Goal: Task Accomplishment & Management: Manage account settings

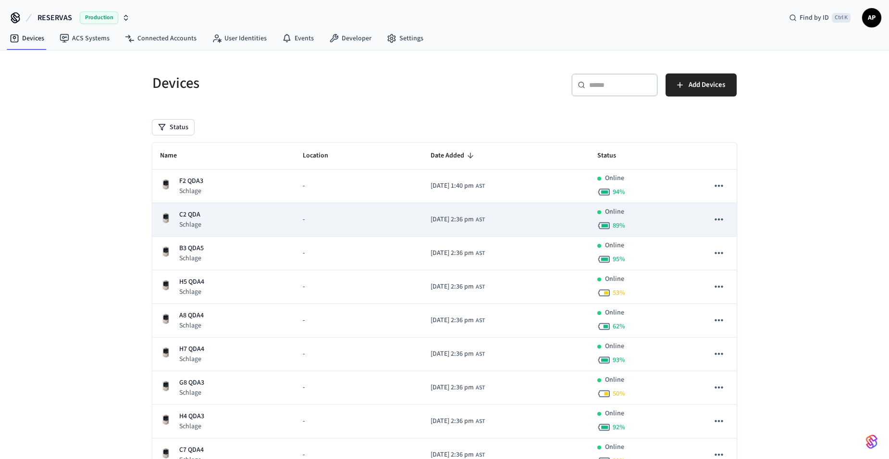
click at [190, 210] on p "C2 QDA" at bounding box center [190, 215] width 22 height 10
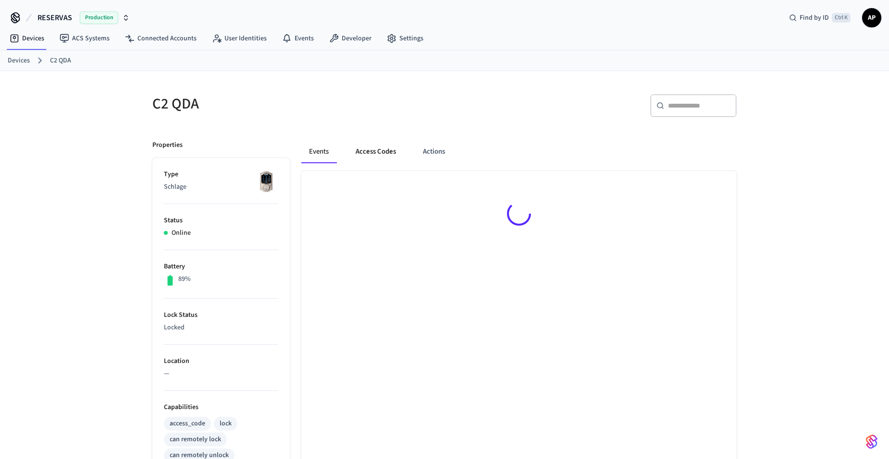
click at [378, 143] on button "Access Codes" at bounding box center [376, 151] width 56 height 23
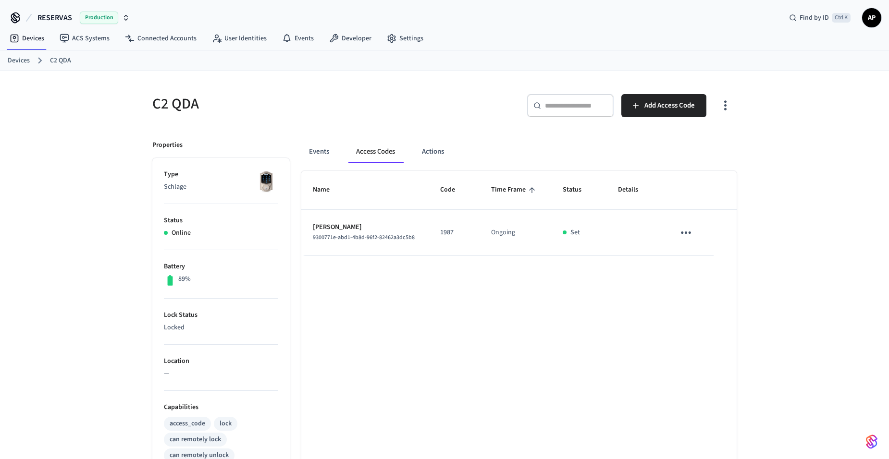
click at [686, 238] on icon "sticky table" at bounding box center [686, 232] width 15 height 15
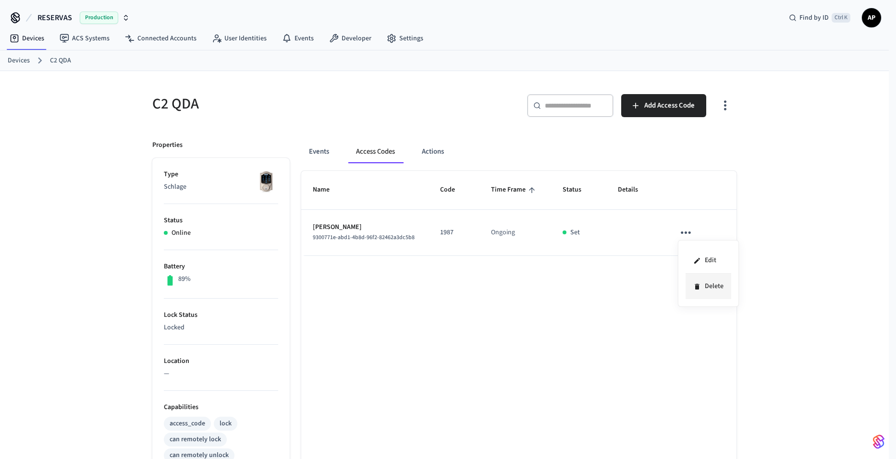
click at [708, 288] on li "Delete" at bounding box center [709, 286] width 46 height 25
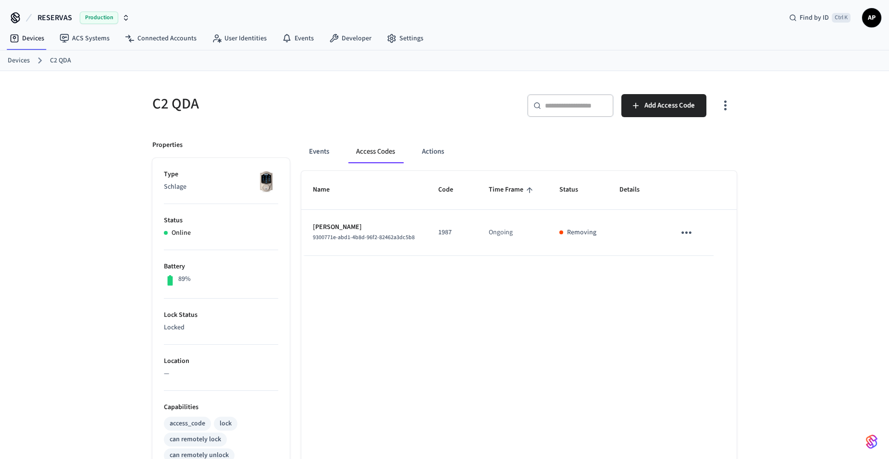
click at [15, 59] on link "Devices" at bounding box center [19, 61] width 22 height 10
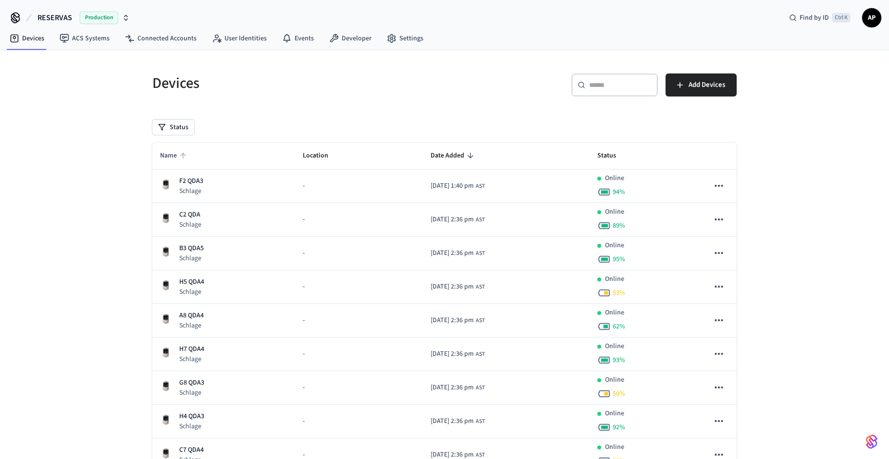
click at [175, 155] on span "Name" at bounding box center [174, 155] width 29 height 15
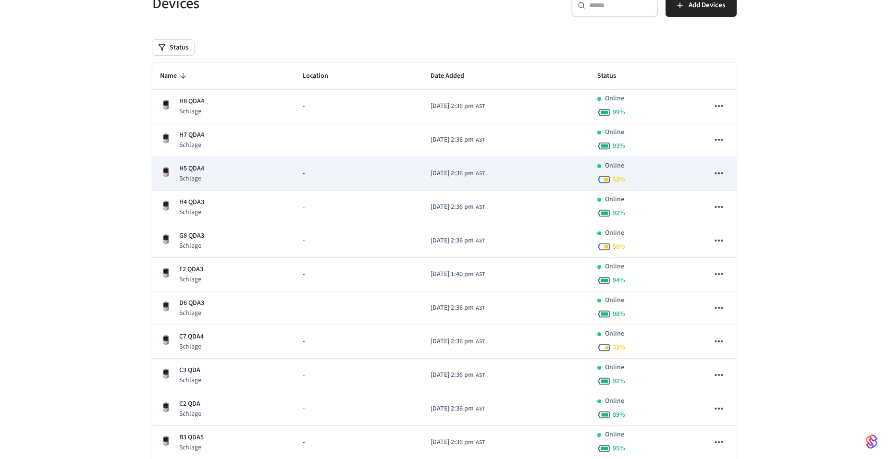
scroll to position [96, 0]
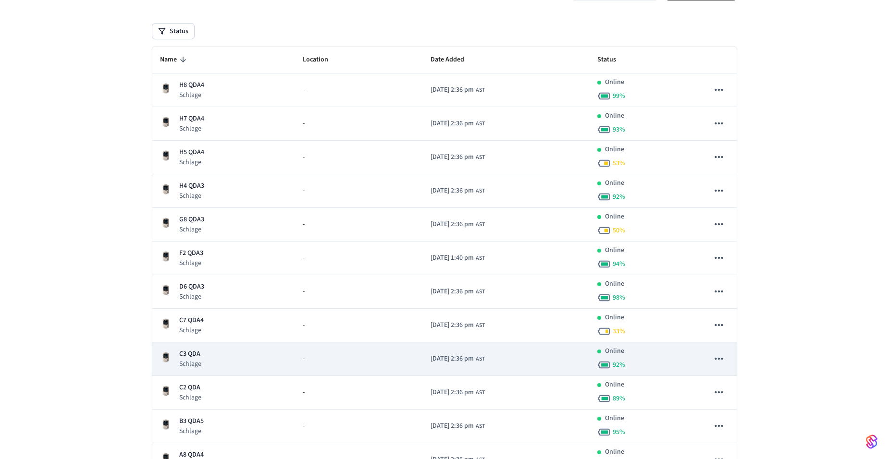
click at [196, 354] on p "C3 QDA" at bounding box center [190, 354] width 22 height 10
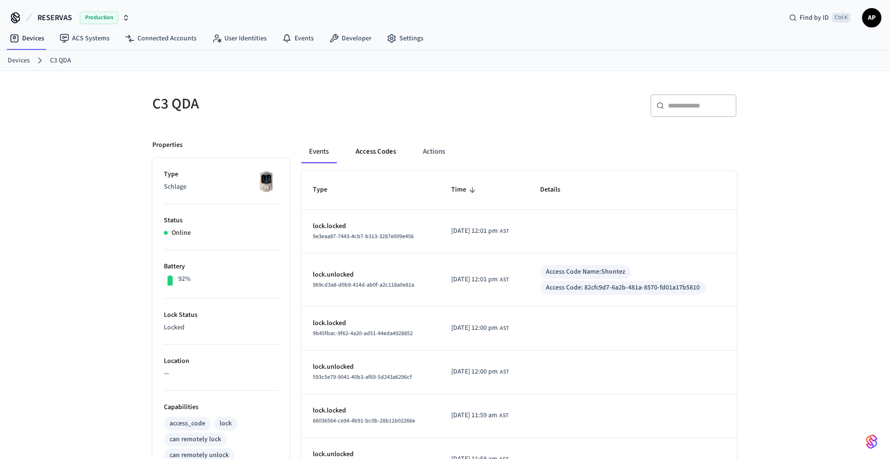
click at [370, 152] on button "Access Codes" at bounding box center [376, 151] width 56 height 23
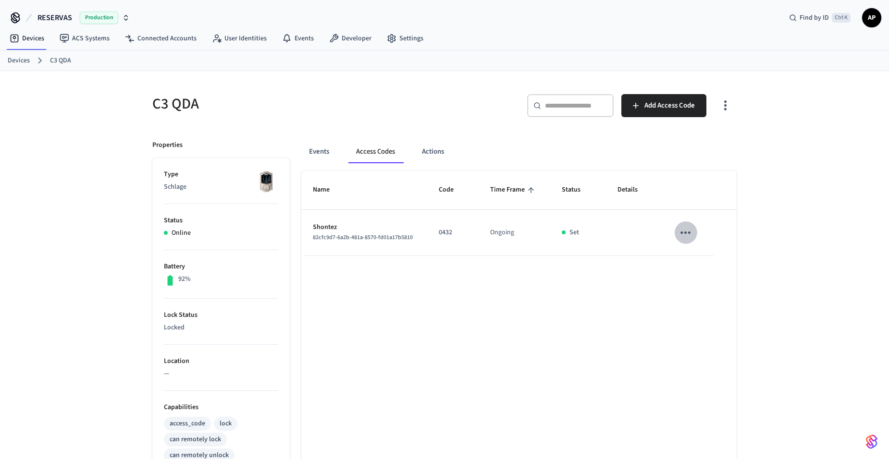
click at [690, 233] on icon "sticky table" at bounding box center [686, 233] width 10 height 2
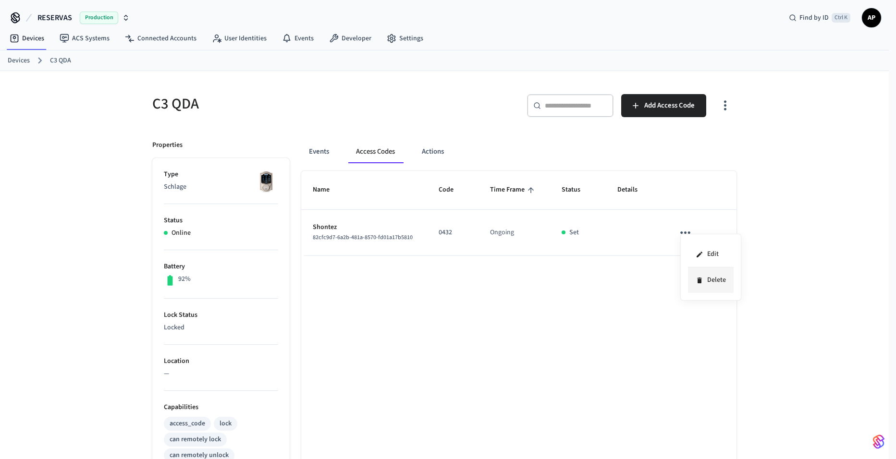
click at [702, 281] on icon at bounding box center [700, 281] width 8 height 8
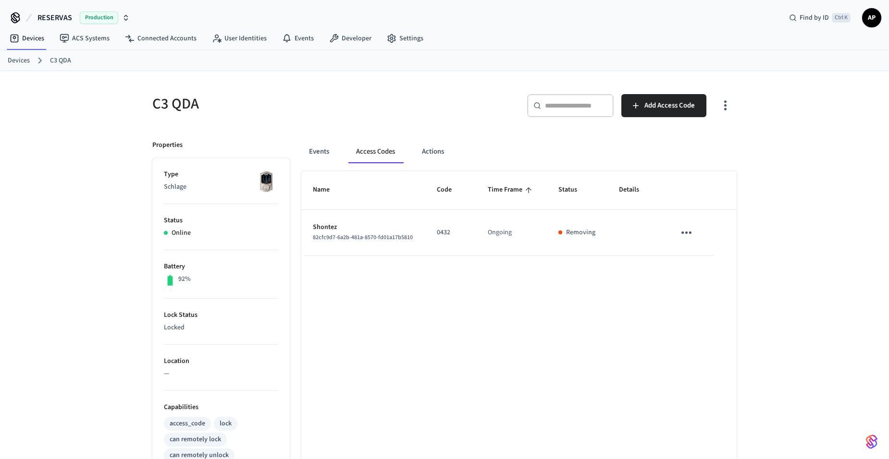
click at [24, 59] on link "Devices" at bounding box center [19, 61] width 22 height 10
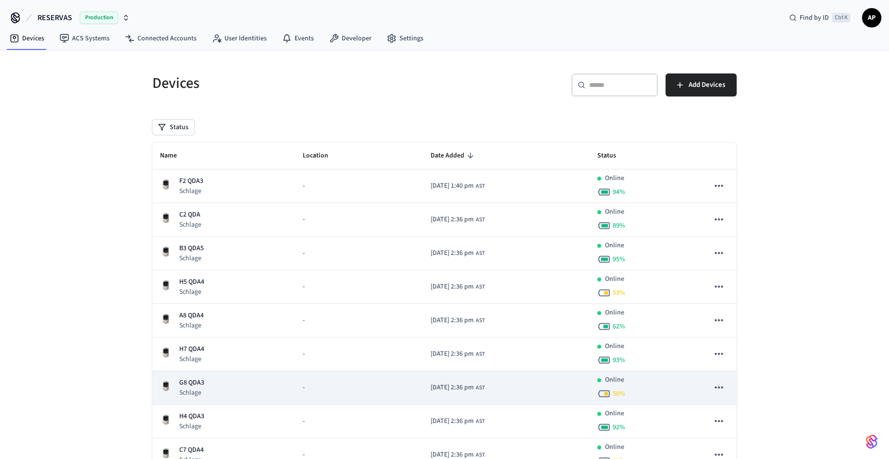
click at [194, 377] on td "G8 QDA3 Schlage" at bounding box center [223, 388] width 143 height 34
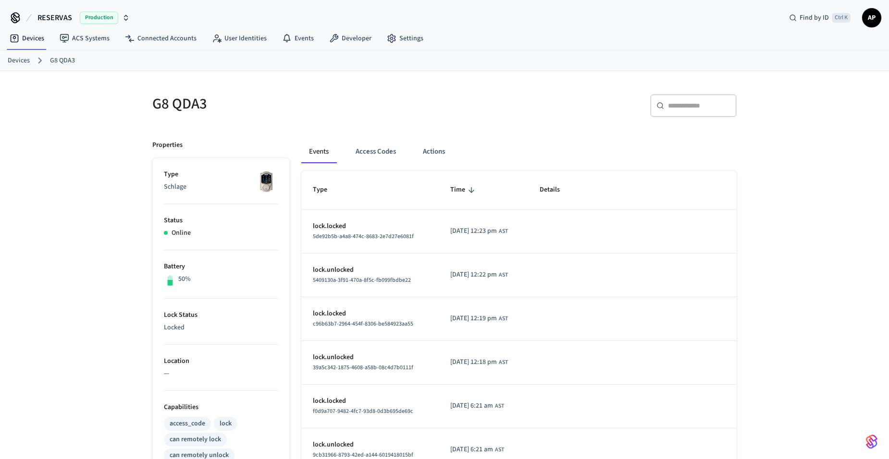
click at [356, 140] on div "Events Access Codes Actions Type Time Details lock.locked 5de92b5b-a4a8-474c-86…" at bounding box center [513, 421] width 447 height 584
click at [359, 142] on button "Access Codes" at bounding box center [376, 151] width 56 height 23
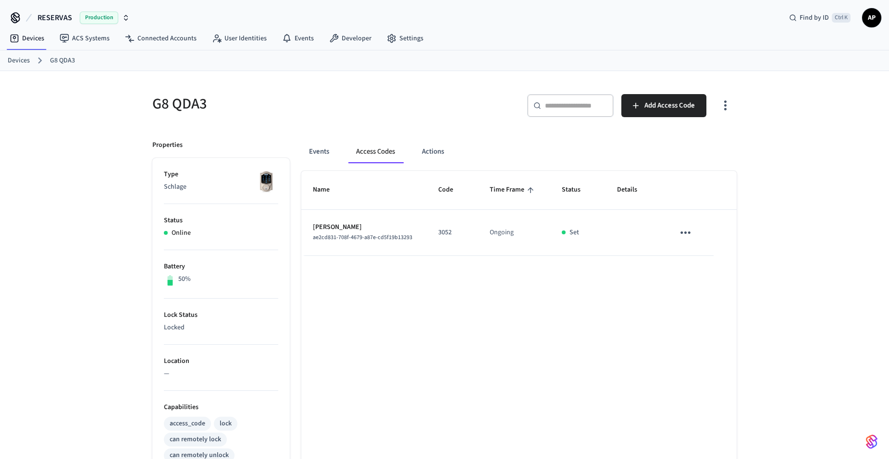
click at [688, 235] on icon "sticky table" at bounding box center [685, 232] width 15 height 15
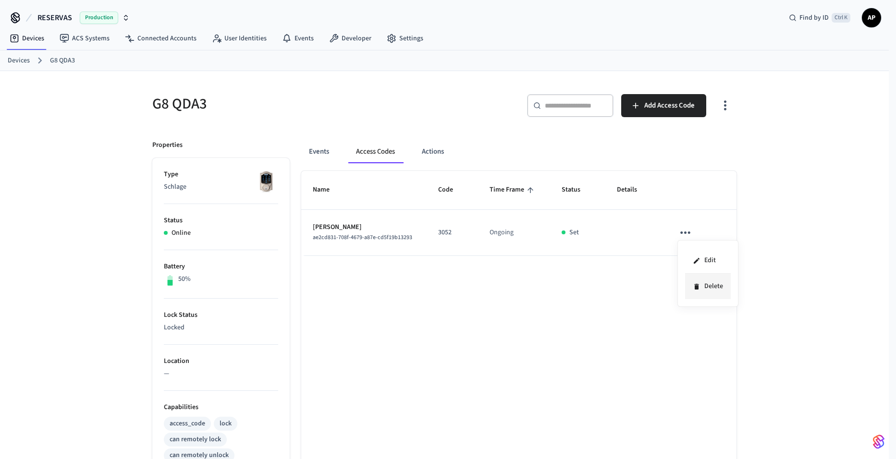
click at [705, 290] on li "Delete" at bounding box center [708, 286] width 46 height 25
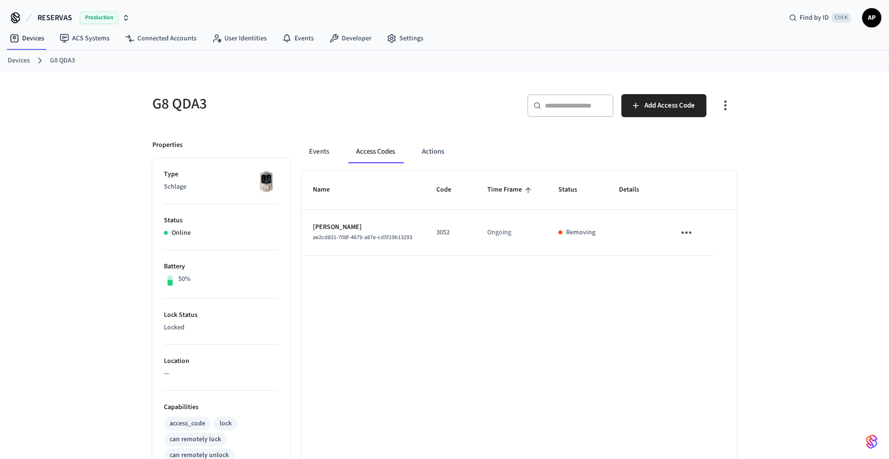
click at [21, 64] on link "Devices" at bounding box center [19, 61] width 22 height 10
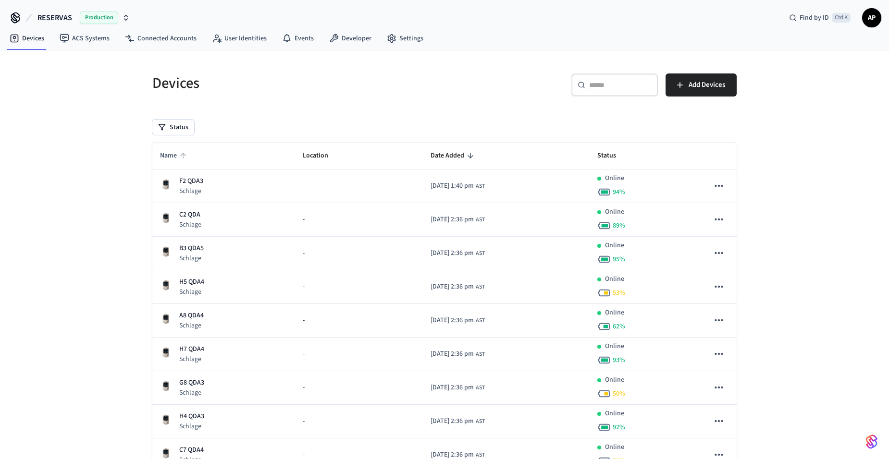
click at [177, 149] on span "Name" at bounding box center [174, 155] width 29 height 15
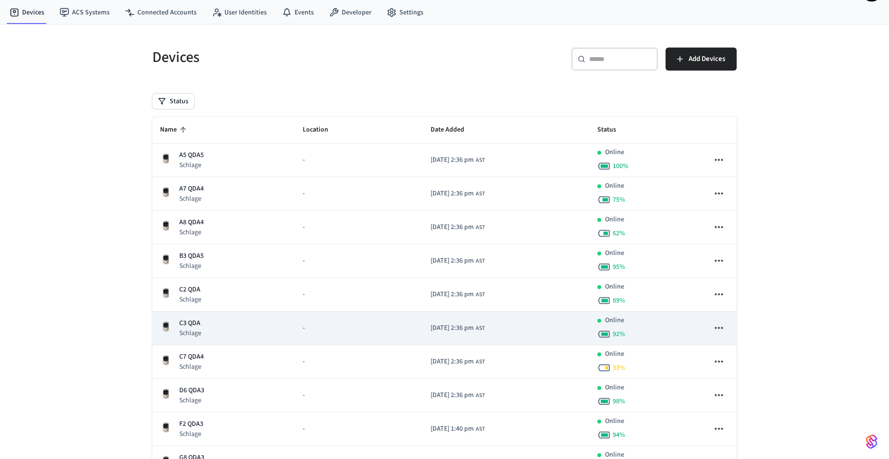
scroll to position [48, 0]
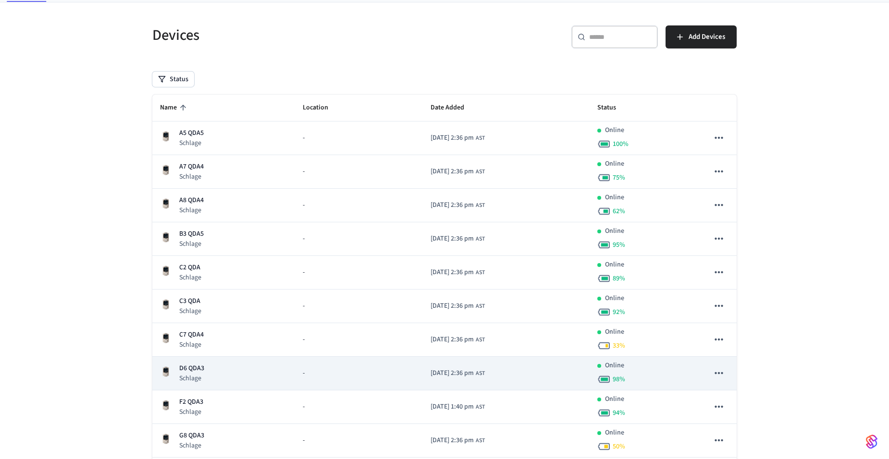
click at [195, 369] on p "D6 QDA3" at bounding box center [191, 369] width 25 height 10
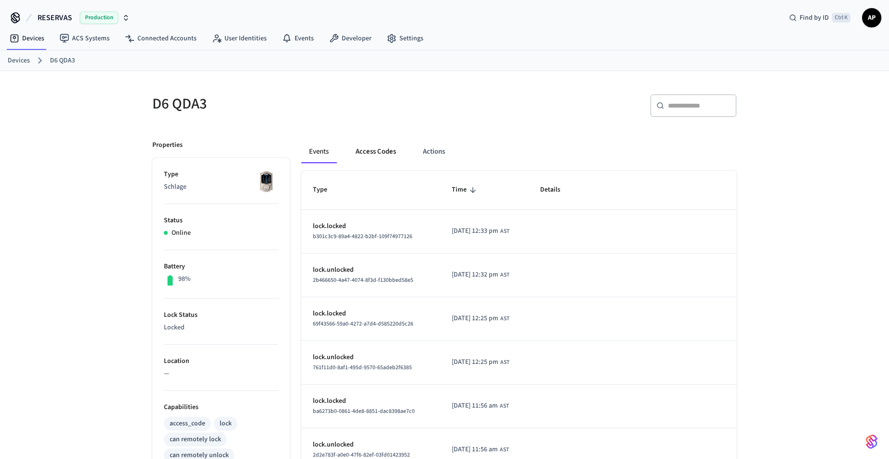
click at [376, 151] on button "Access Codes" at bounding box center [376, 151] width 56 height 23
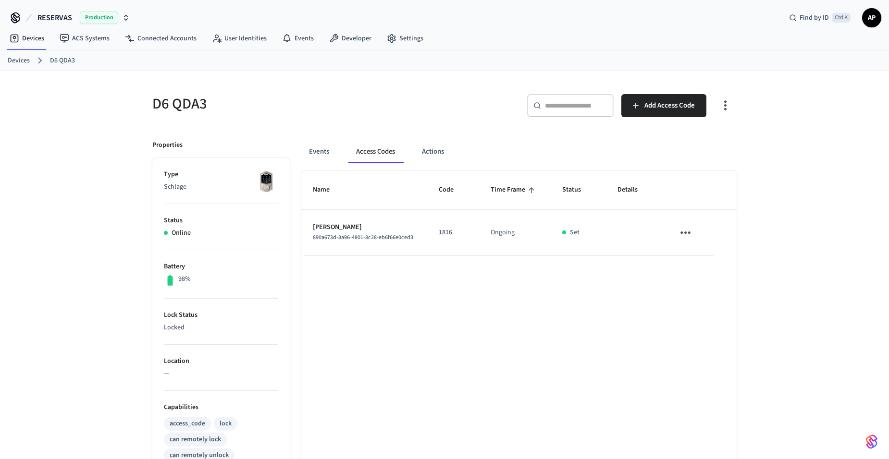
click at [681, 233] on icon "sticky table" at bounding box center [686, 233] width 10 height 2
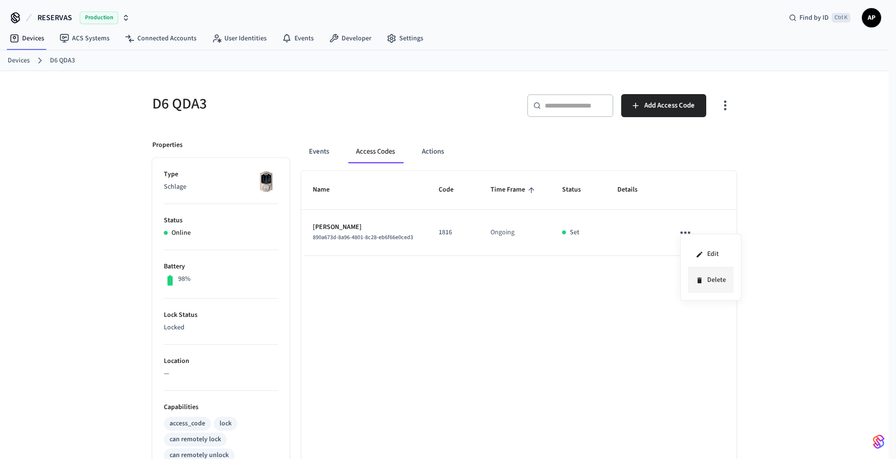
click at [710, 285] on li "Delete" at bounding box center [711, 280] width 46 height 25
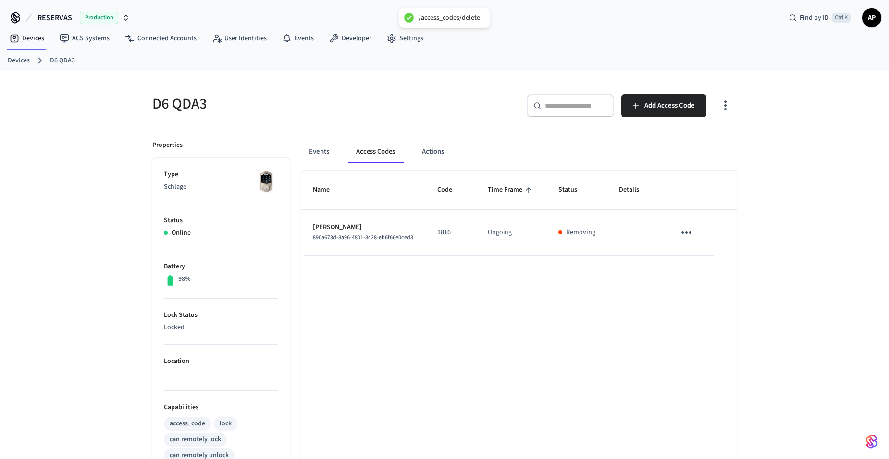
click at [25, 60] on link "Devices" at bounding box center [19, 61] width 22 height 10
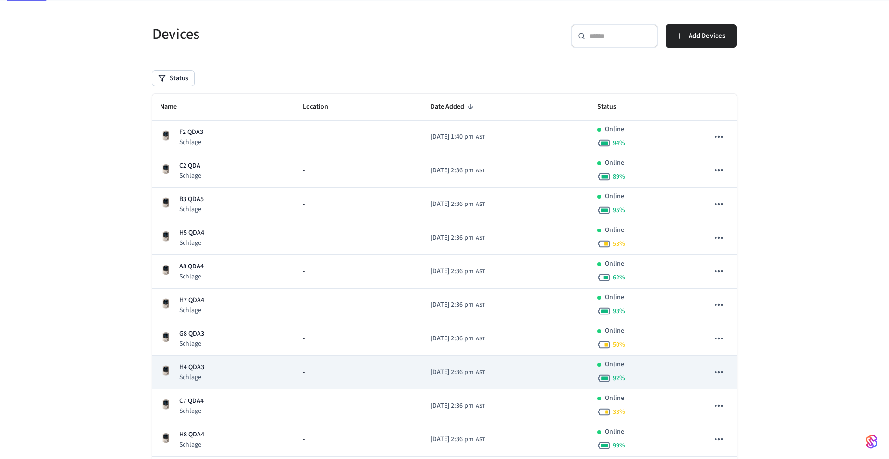
scroll to position [96, 0]
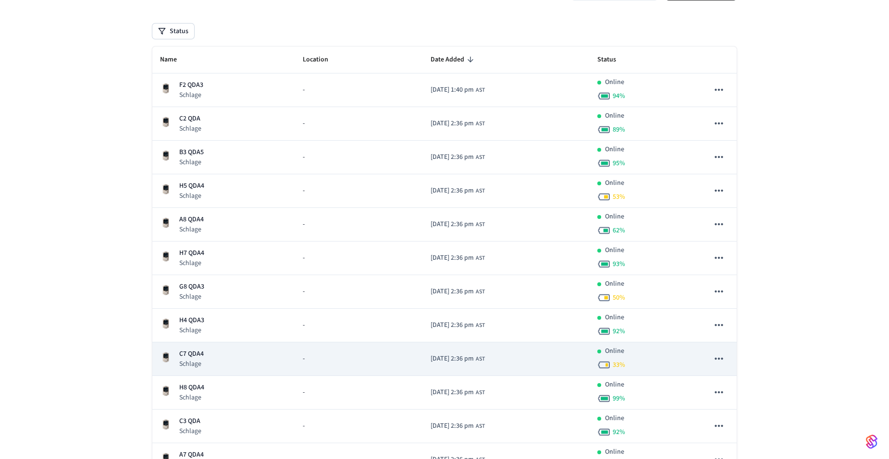
click at [192, 350] on p "C7 QDA4" at bounding box center [191, 354] width 25 height 10
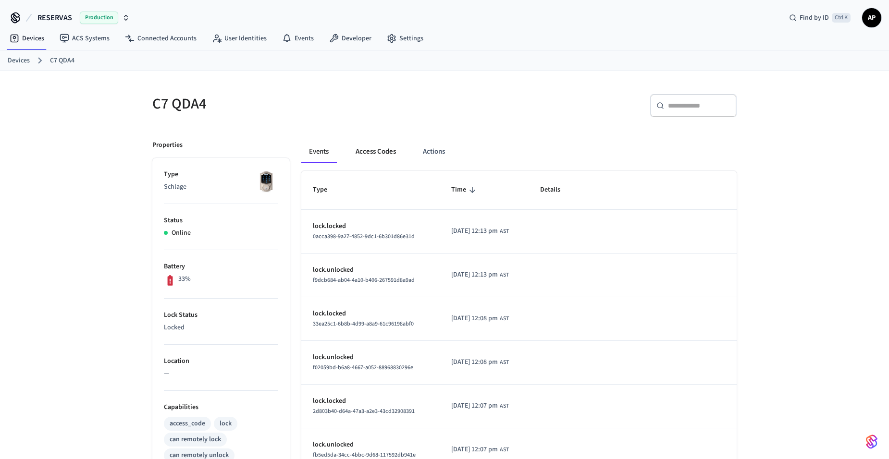
click at [379, 151] on button "Access Codes" at bounding box center [376, 151] width 56 height 23
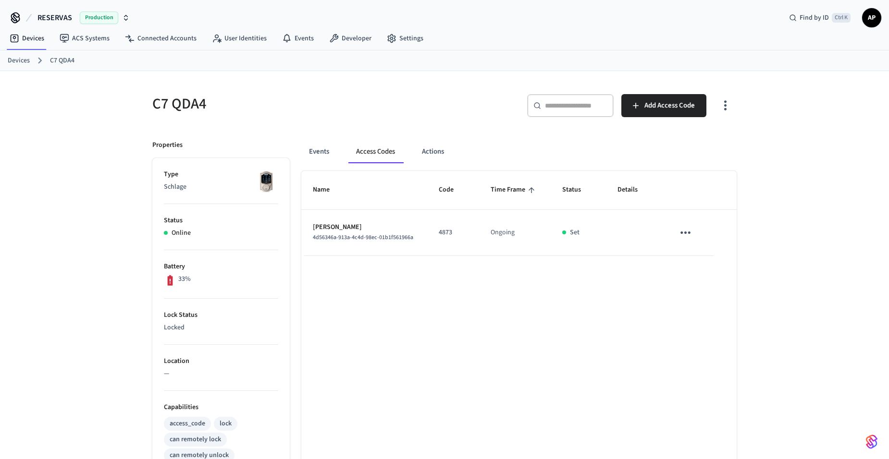
click at [681, 233] on icon "sticky table" at bounding box center [686, 233] width 10 height 2
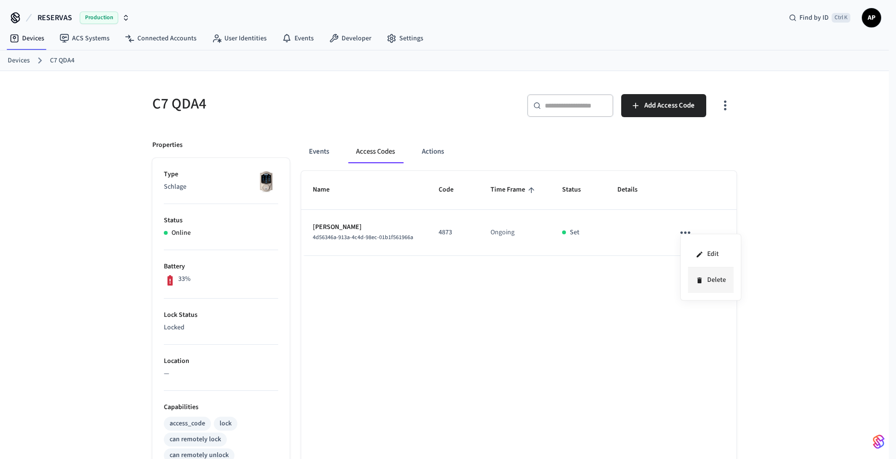
click at [707, 281] on li "Delete" at bounding box center [711, 280] width 46 height 25
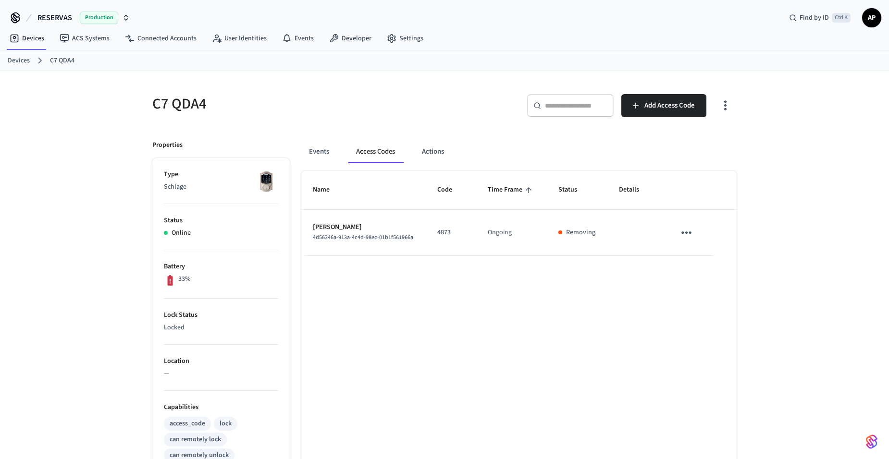
click at [16, 62] on link "Devices" at bounding box center [19, 61] width 22 height 10
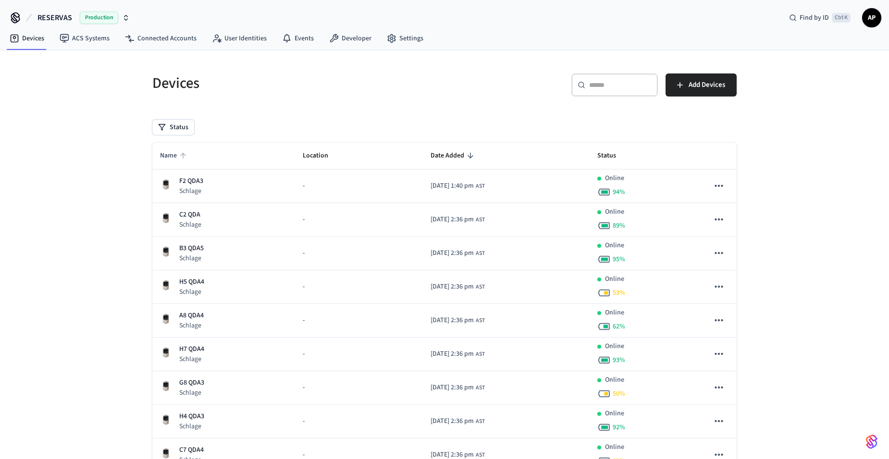
click at [177, 159] on span "Name" at bounding box center [174, 155] width 29 height 15
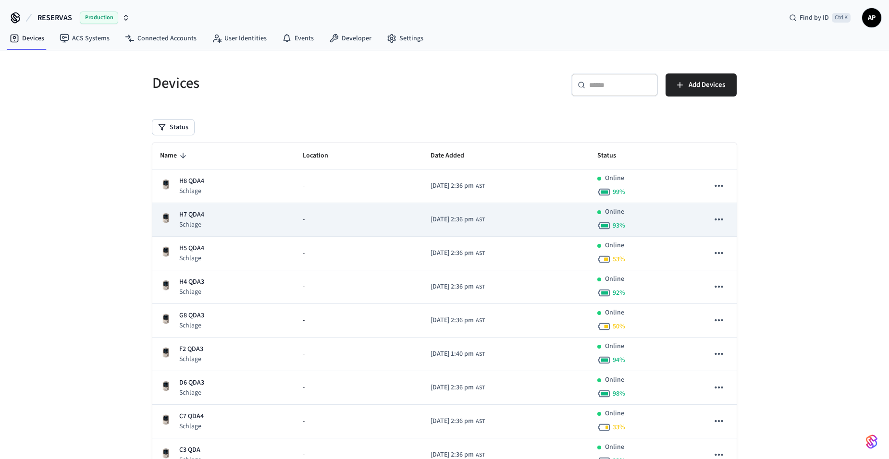
click at [198, 221] on p "Schlage" at bounding box center [191, 225] width 25 height 10
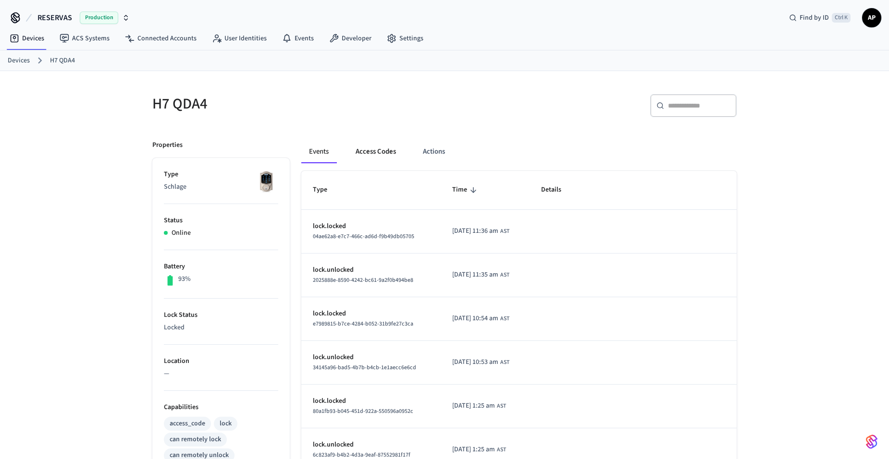
click at [377, 154] on button "Access Codes" at bounding box center [376, 151] width 56 height 23
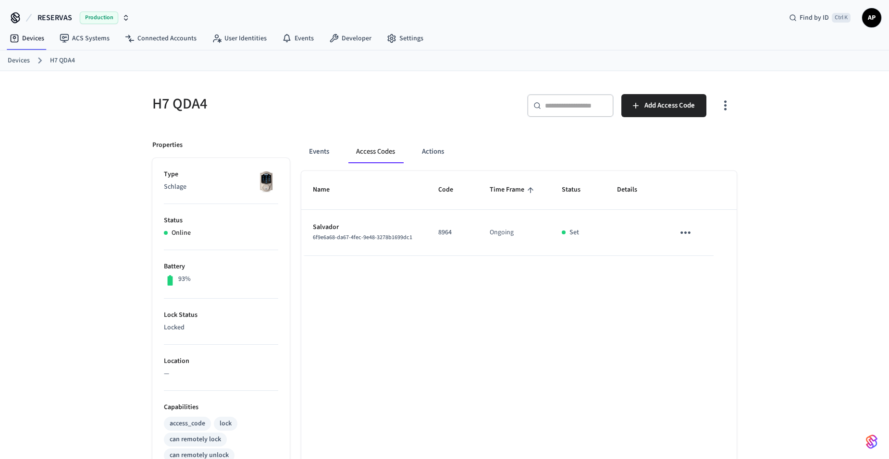
click at [687, 231] on icon "sticky table" at bounding box center [685, 232] width 15 height 15
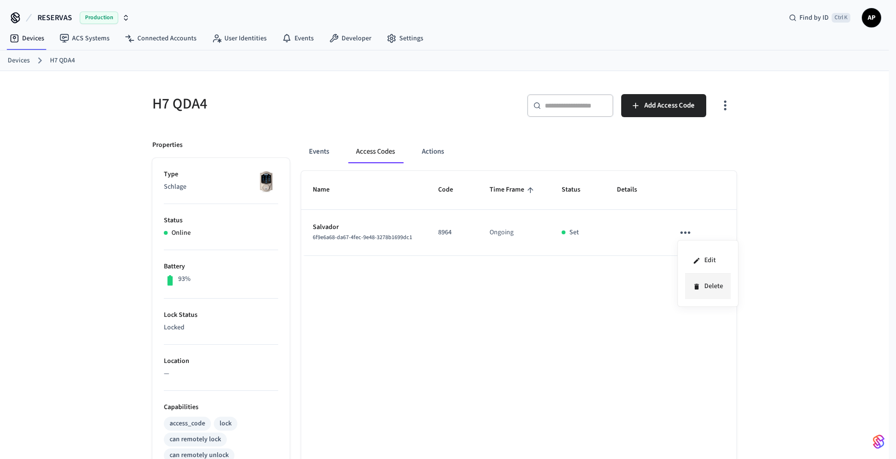
click at [706, 285] on li "Delete" at bounding box center [708, 286] width 46 height 25
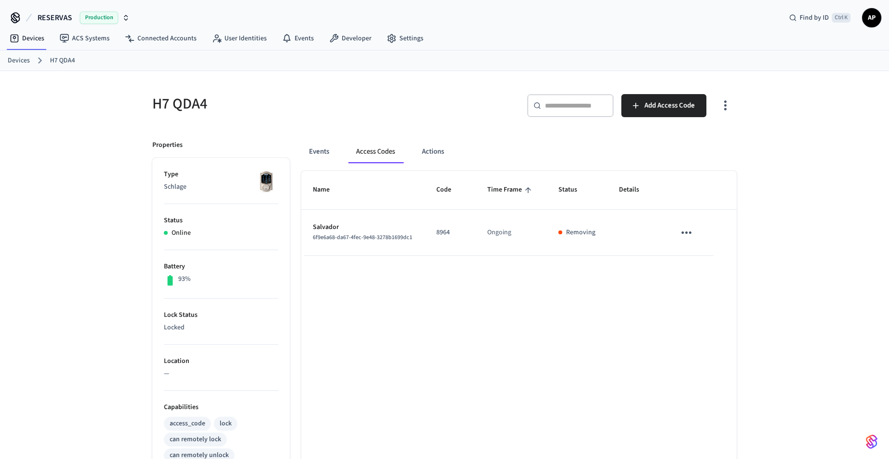
click at [21, 60] on link "Devices" at bounding box center [19, 61] width 22 height 10
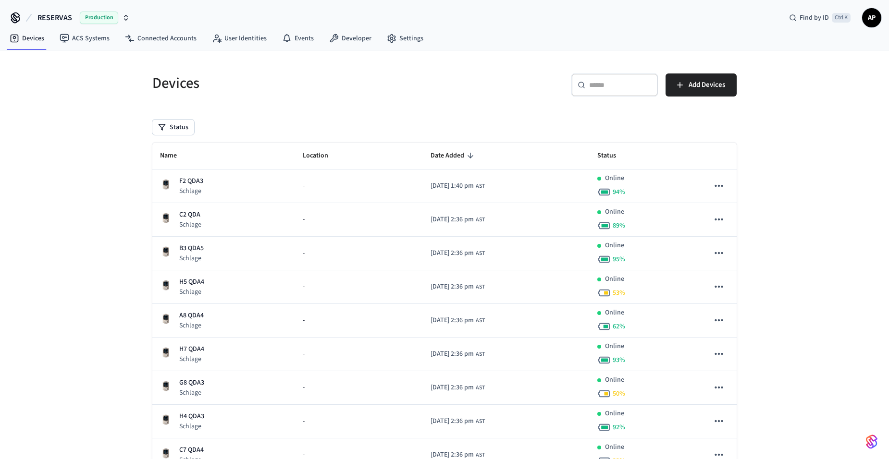
click at [156, 154] on th "Name" at bounding box center [223, 156] width 143 height 27
click at [176, 152] on span "Name" at bounding box center [174, 155] width 29 height 15
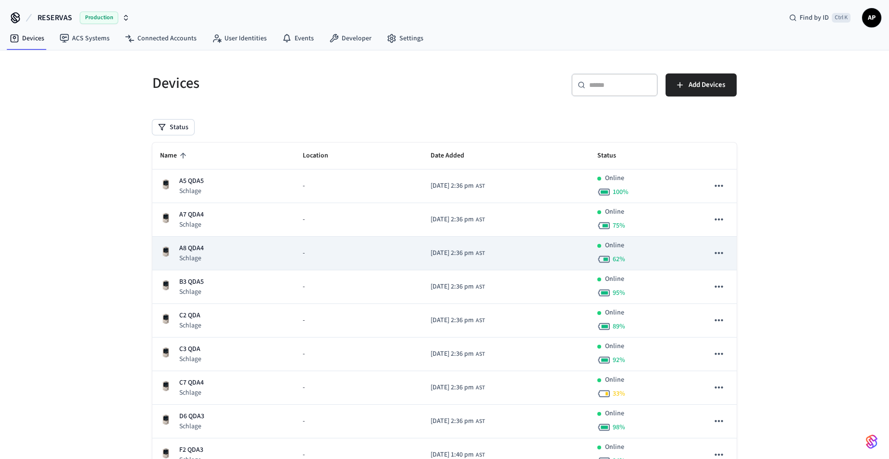
click at [193, 253] on p "A8 QDA4" at bounding box center [191, 249] width 25 height 10
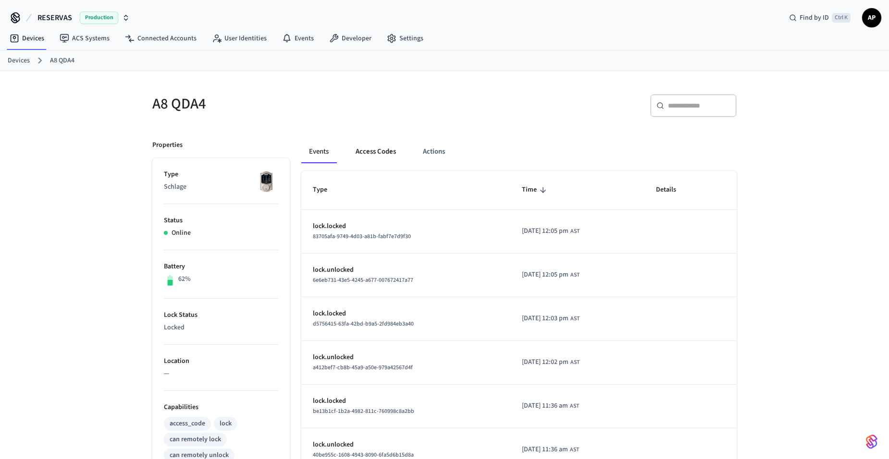
click at [378, 153] on button "Access Codes" at bounding box center [376, 151] width 56 height 23
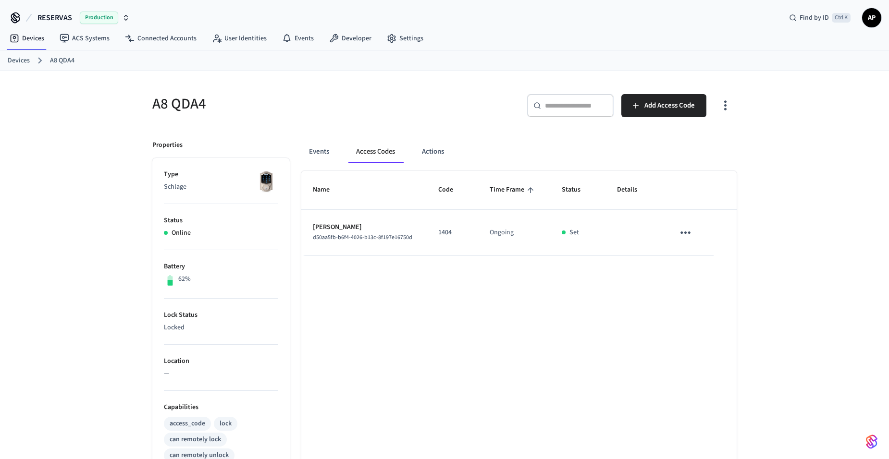
click at [683, 232] on icon "sticky table" at bounding box center [685, 232] width 15 height 15
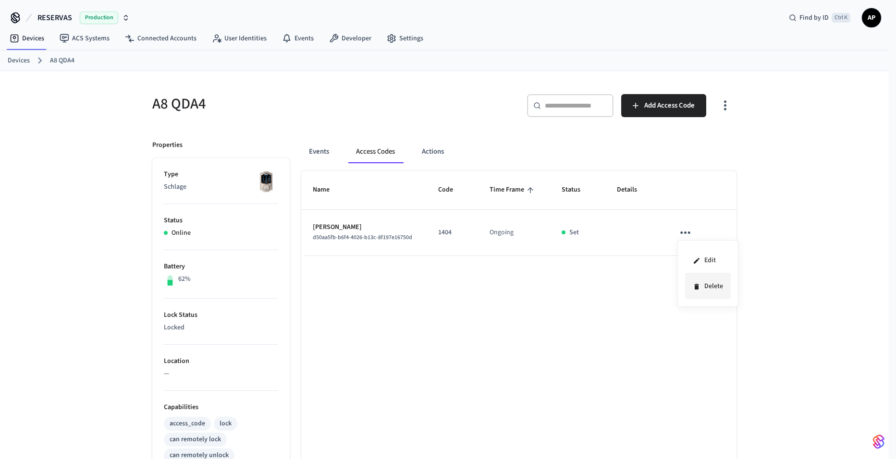
click at [701, 286] on li "Delete" at bounding box center [708, 286] width 46 height 25
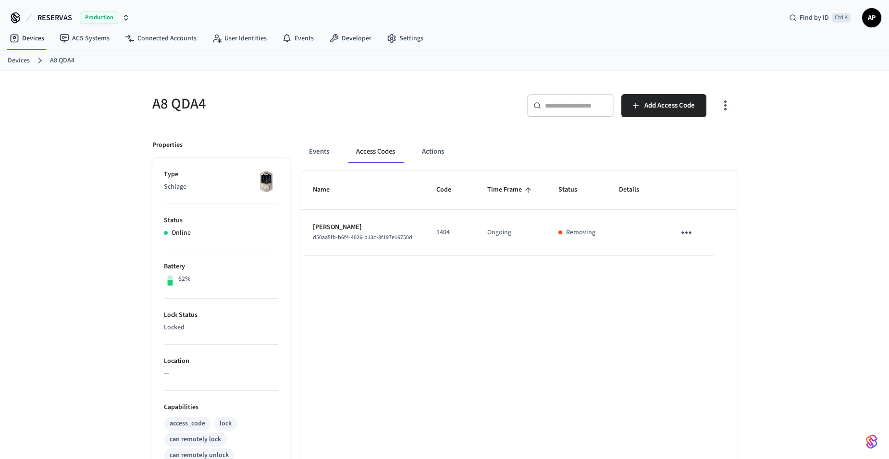
click at [18, 60] on link "Devices" at bounding box center [19, 61] width 22 height 10
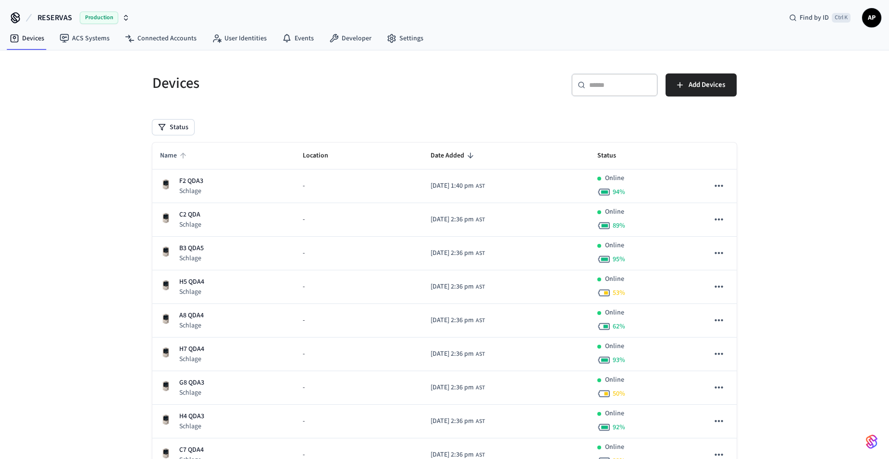
click at [171, 156] on span "Name" at bounding box center [174, 155] width 29 height 15
click at [173, 158] on span "Name" at bounding box center [174, 155] width 29 height 15
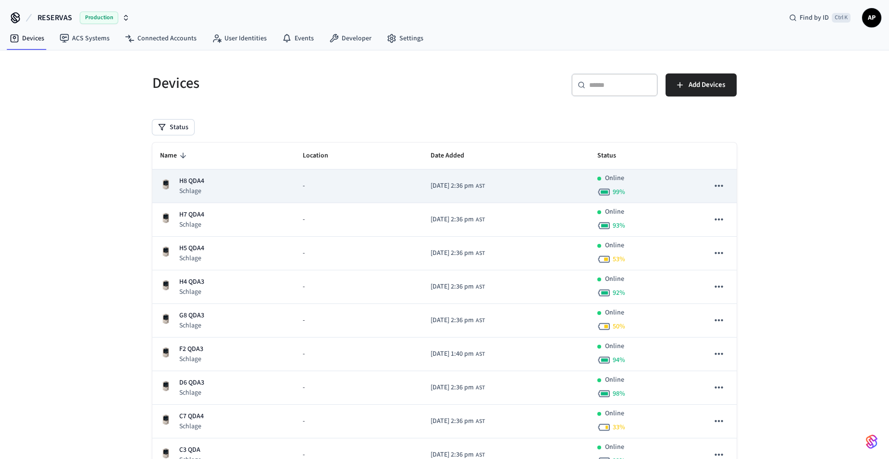
click at [196, 181] on p "H8 QDA4" at bounding box center [191, 181] width 25 height 10
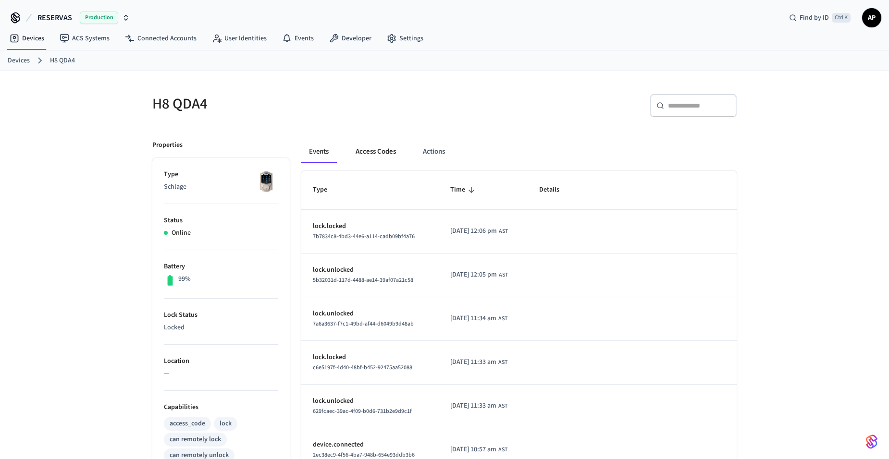
click at [375, 151] on button "Access Codes" at bounding box center [376, 151] width 56 height 23
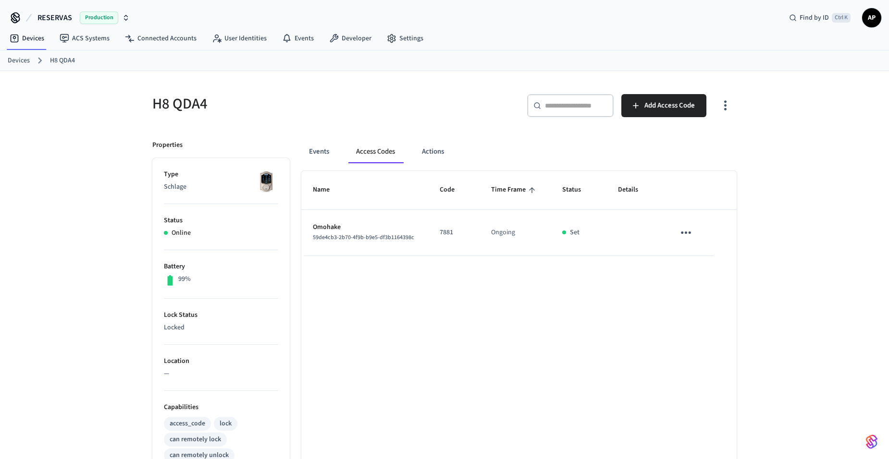
click at [673, 229] on td "sticky table" at bounding box center [688, 233] width 50 height 46
click at [686, 236] on icon "sticky table" at bounding box center [686, 232] width 15 height 15
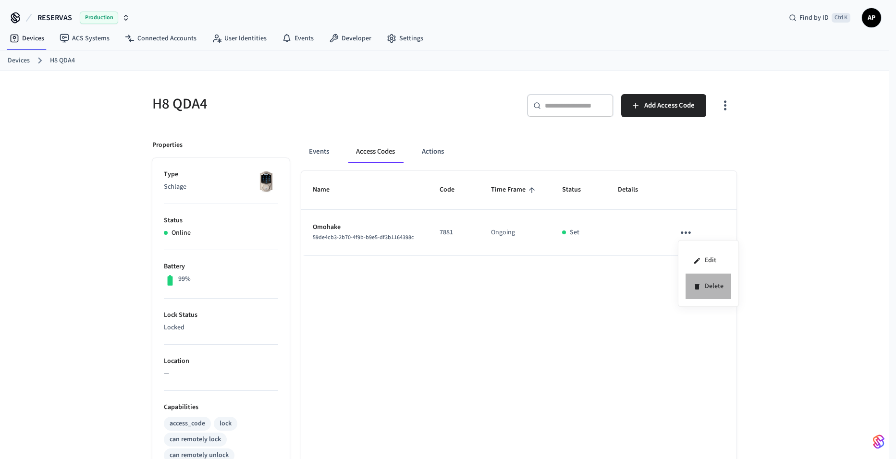
click at [704, 287] on li "Delete" at bounding box center [709, 286] width 46 height 25
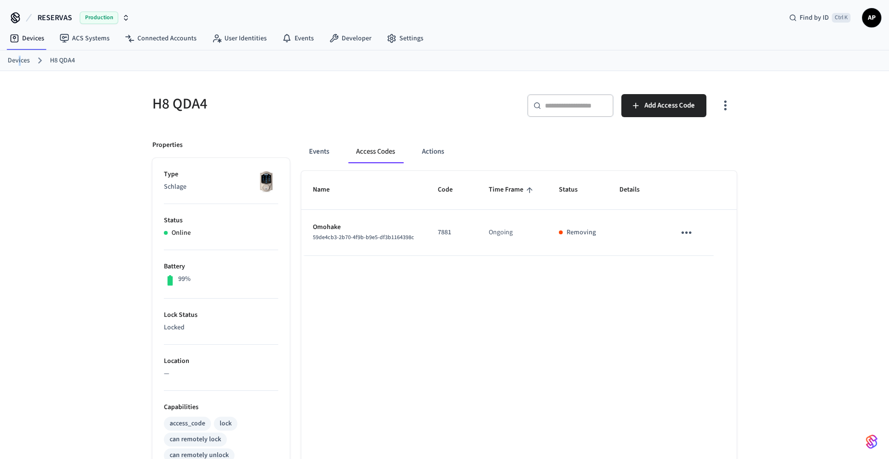
click at [19, 56] on link "Devices" at bounding box center [19, 61] width 22 height 10
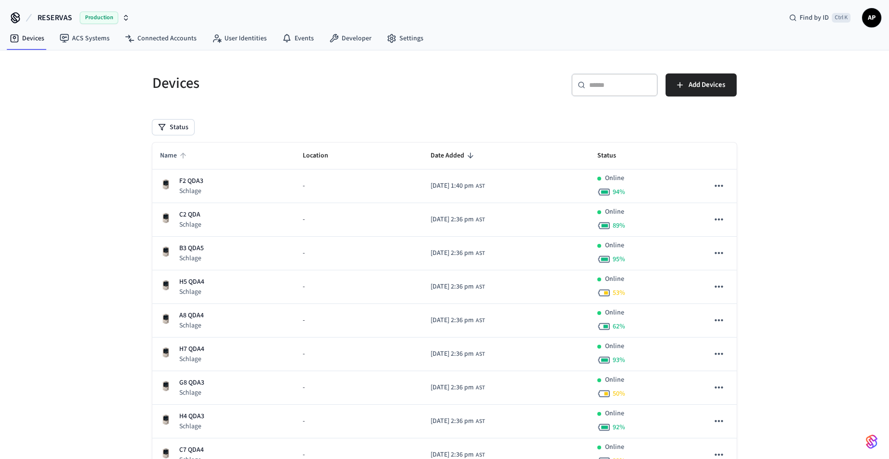
click at [172, 158] on span "Name" at bounding box center [174, 155] width 29 height 15
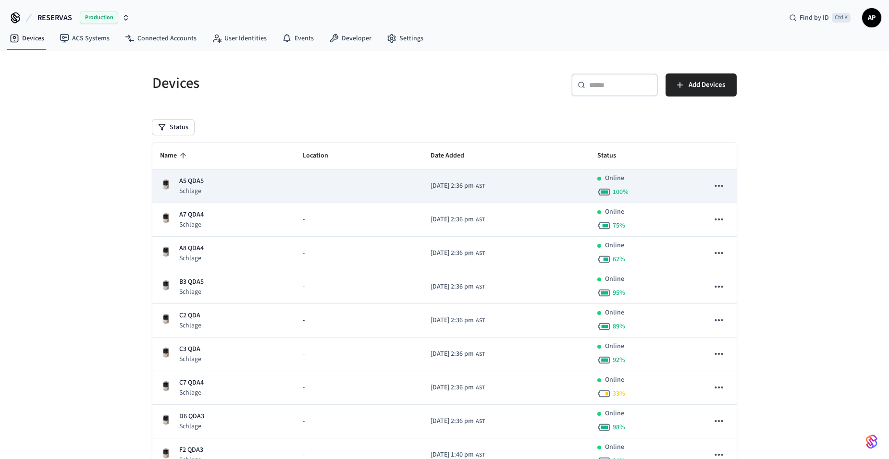
click at [186, 177] on p "A5 QDA5" at bounding box center [191, 181] width 25 height 10
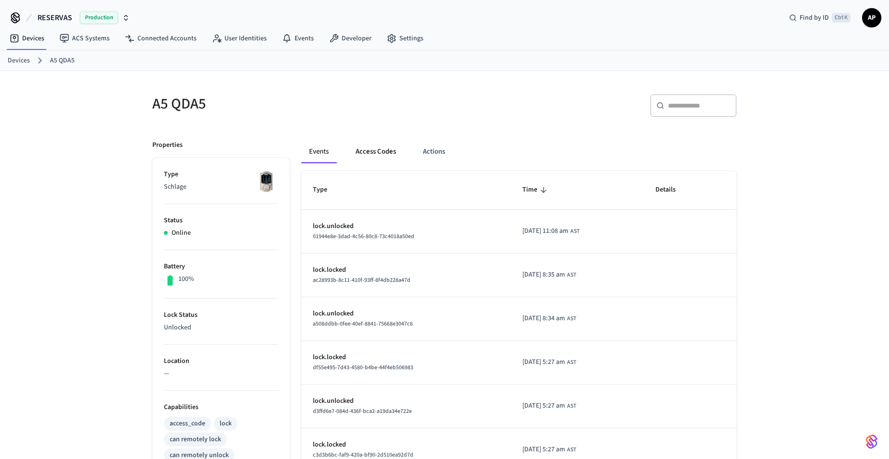
click at [377, 157] on button "Access Codes" at bounding box center [376, 151] width 56 height 23
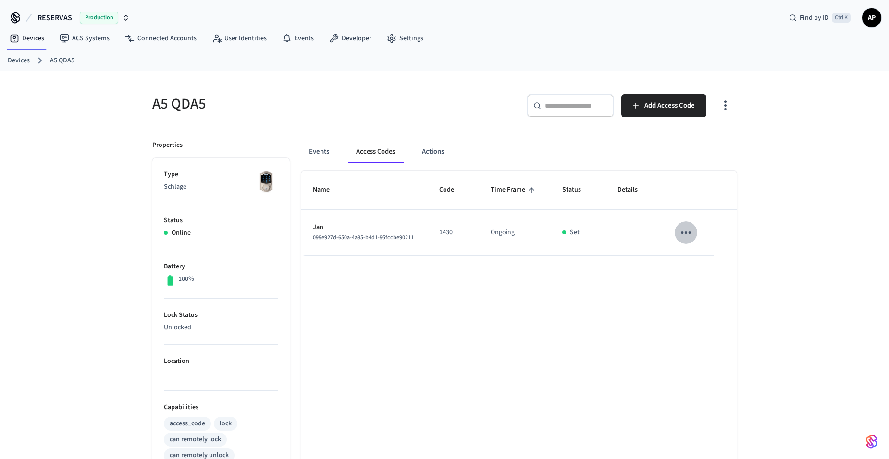
click at [687, 230] on icon "sticky table" at bounding box center [686, 232] width 15 height 15
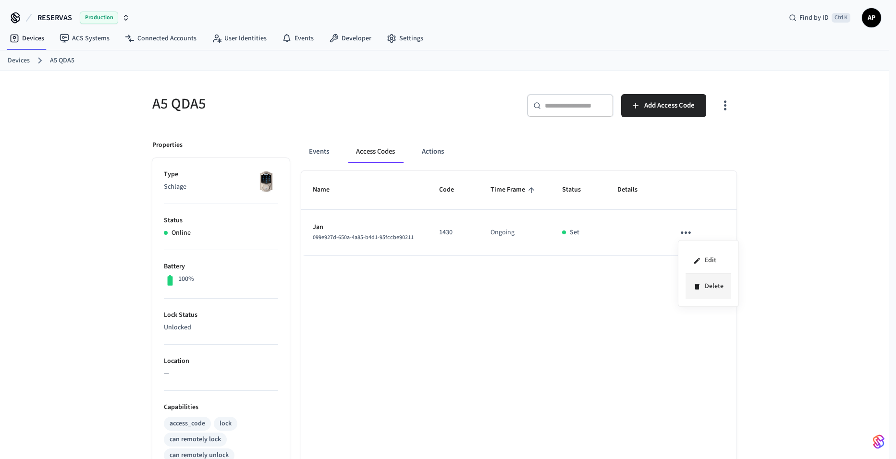
click at [700, 286] on icon at bounding box center [697, 287] width 8 height 8
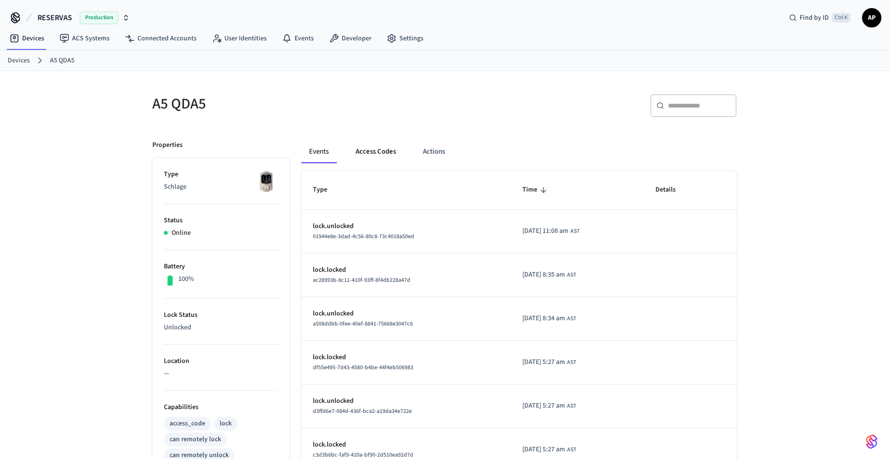
click at [381, 155] on button "Access Codes" at bounding box center [376, 151] width 56 height 23
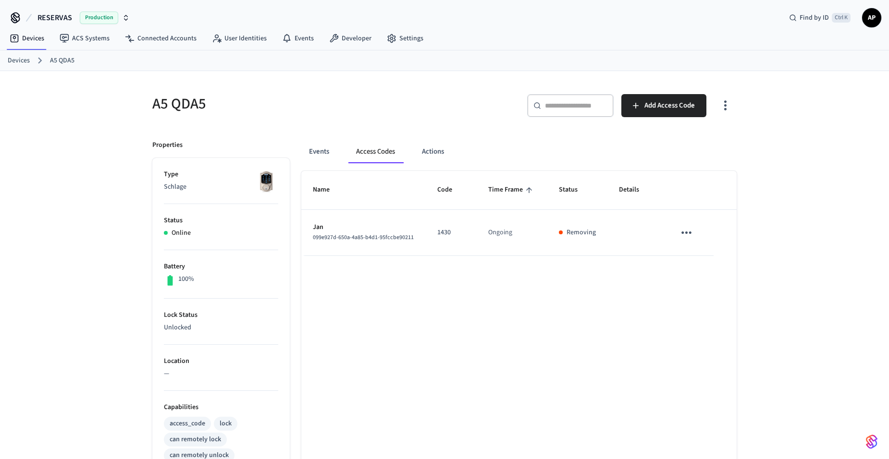
click at [16, 58] on link "Devices" at bounding box center [19, 61] width 22 height 10
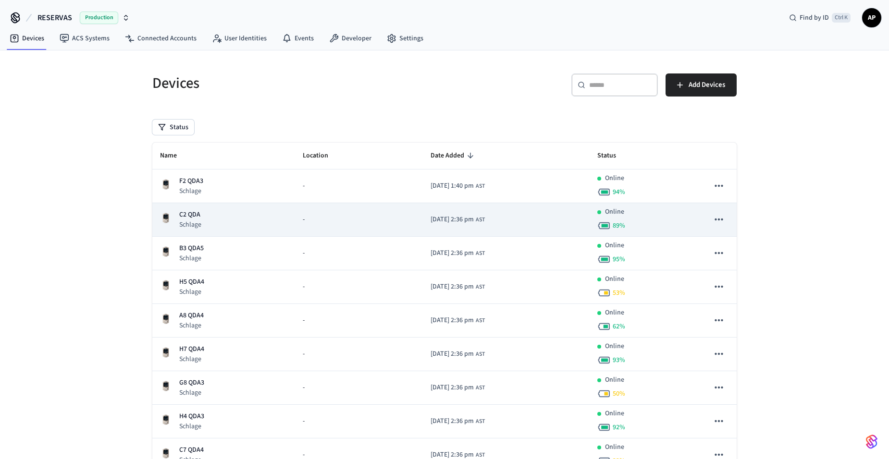
click at [191, 216] on p "C2 QDA" at bounding box center [190, 215] width 22 height 10
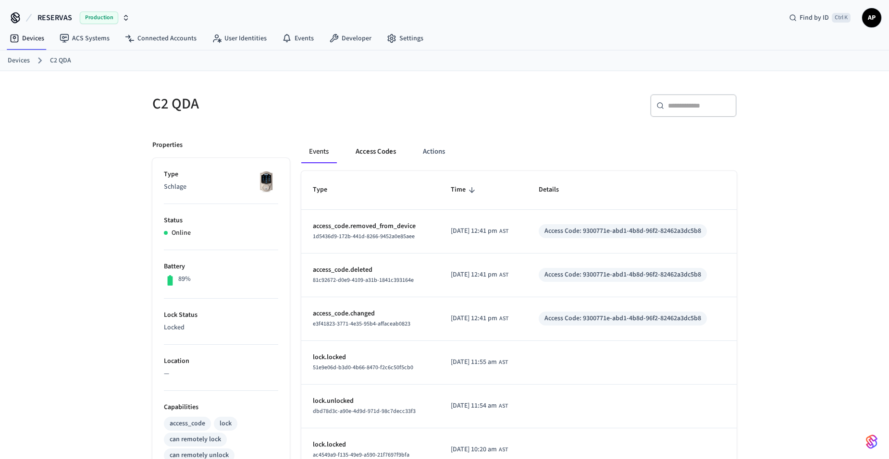
click at [381, 152] on button "Access Codes" at bounding box center [376, 151] width 56 height 23
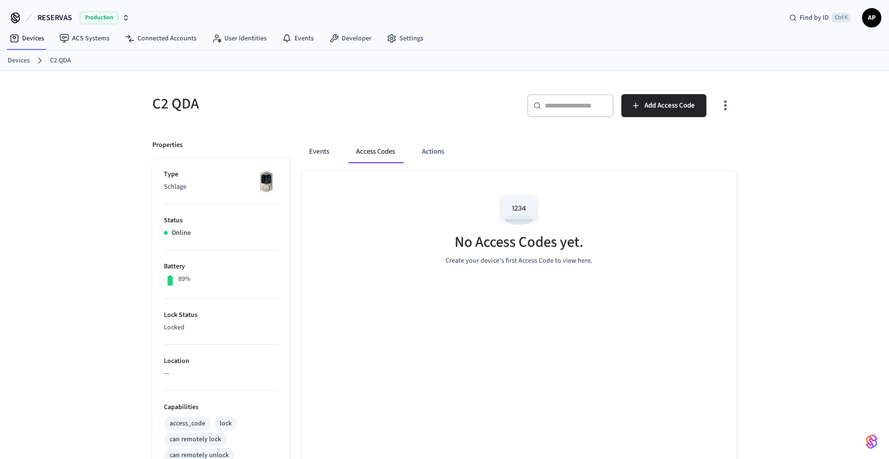
click at [13, 61] on link "Devices" at bounding box center [19, 61] width 22 height 10
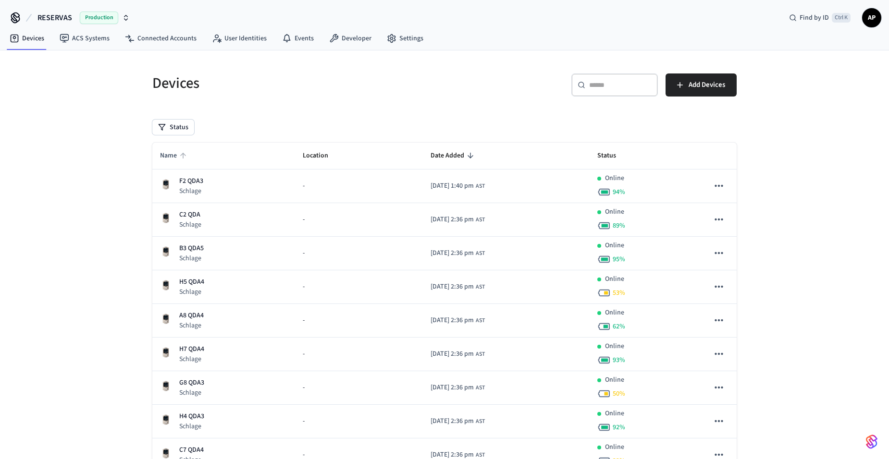
click at [170, 152] on span "Name" at bounding box center [174, 155] width 29 height 15
click at [170, 151] on span "Name" at bounding box center [174, 155] width 29 height 15
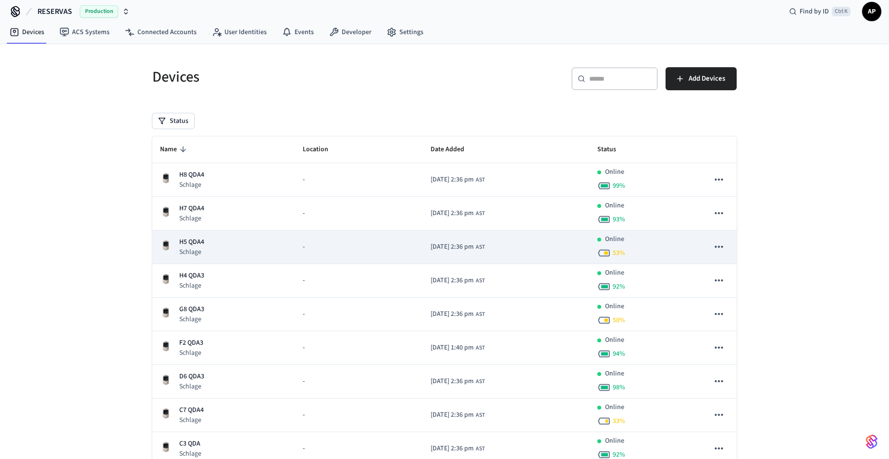
scroll to position [48, 0]
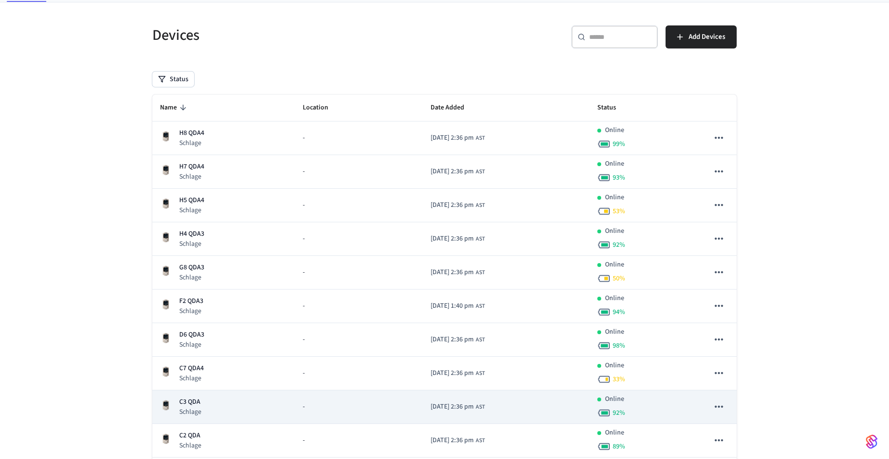
click at [169, 403] on img "sticky table" at bounding box center [166, 406] width 12 height 12
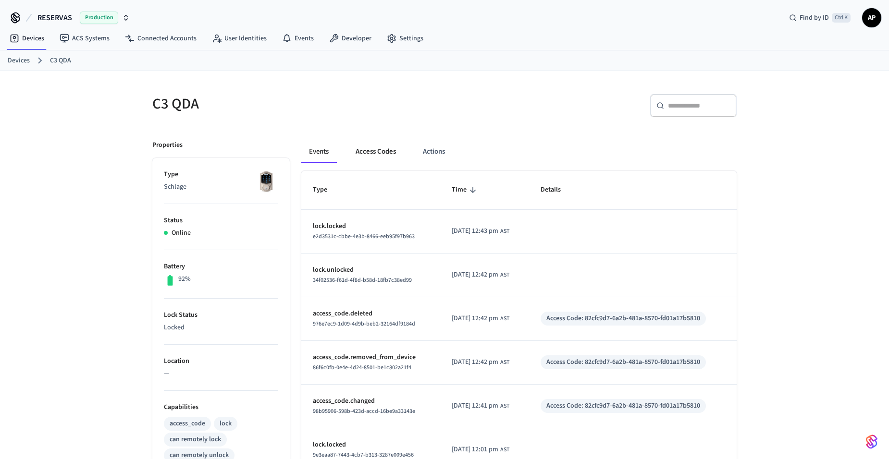
click at [369, 155] on button "Access Codes" at bounding box center [376, 151] width 56 height 23
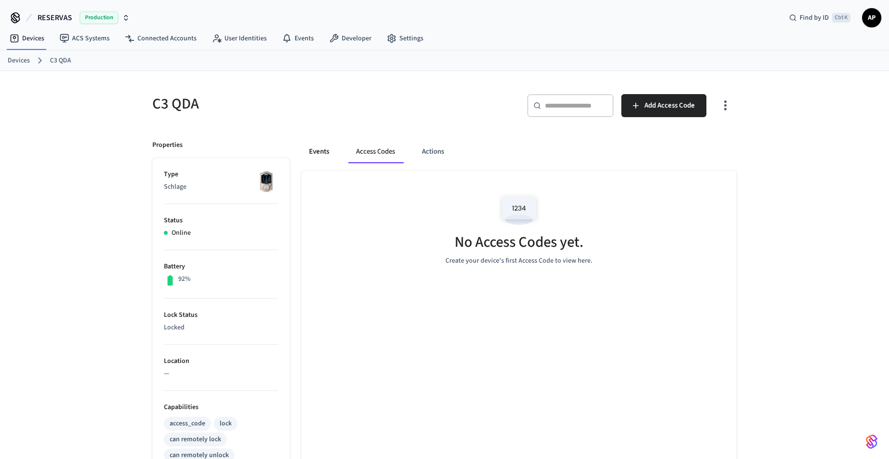
click at [326, 150] on button "Events" at bounding box center [319, 151] width 36 height 23
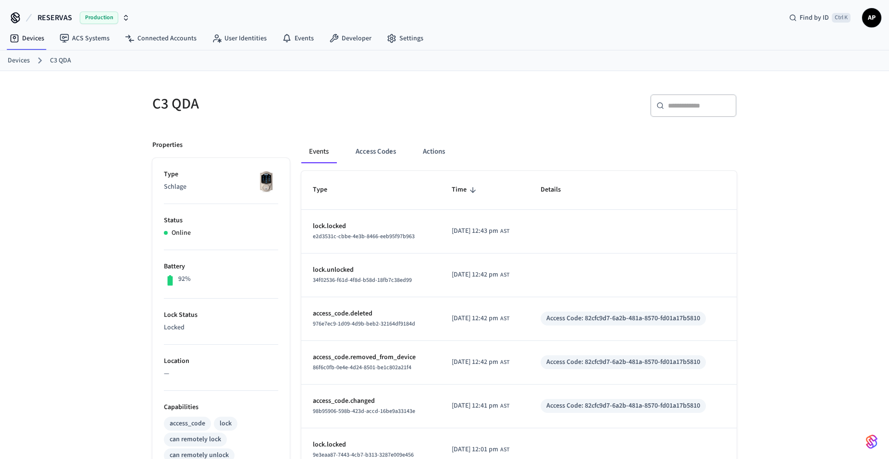
click at [26, 65] on link "Devices" at bounding box center [19, 61] width 22 height 10
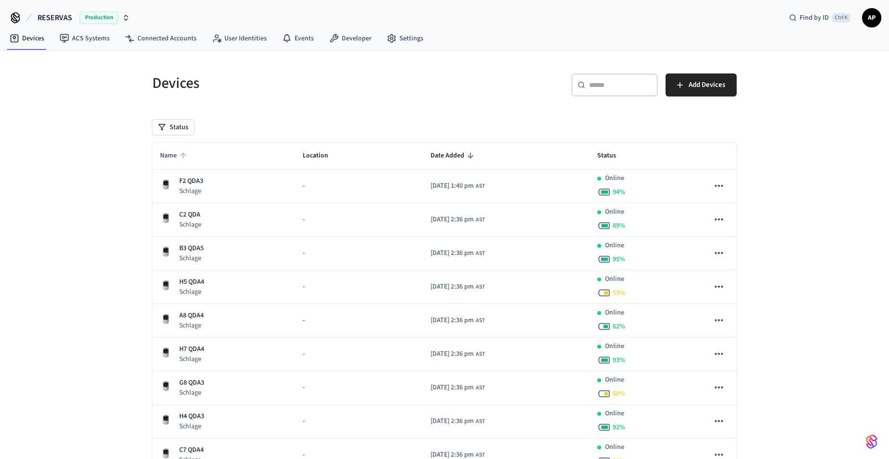
click at [166, 150] on span "Name" at bounding box center [174, 155] width 29 height 15
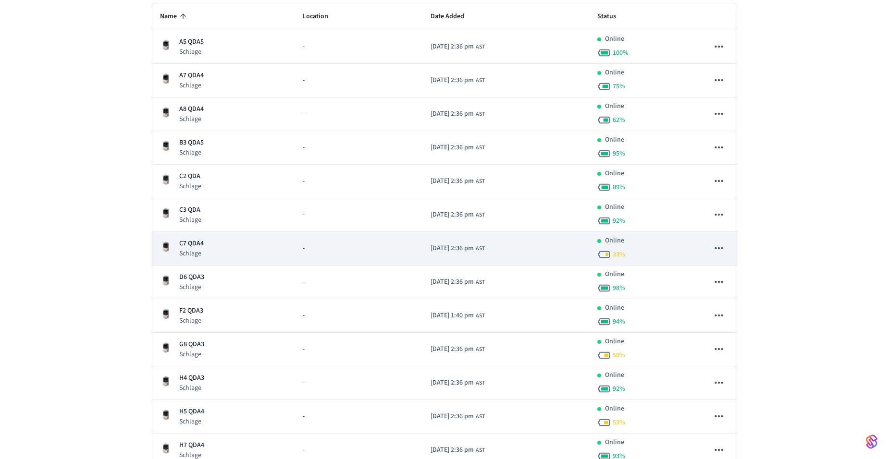
scroll to position [144, 0]
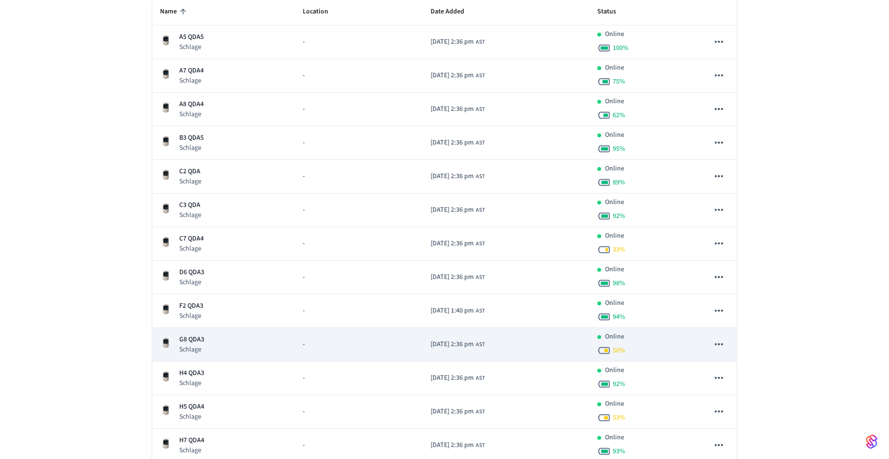
click at [193, 340] on p "G8 QDA3" at bounding box center [191, 340] width 25 height 10
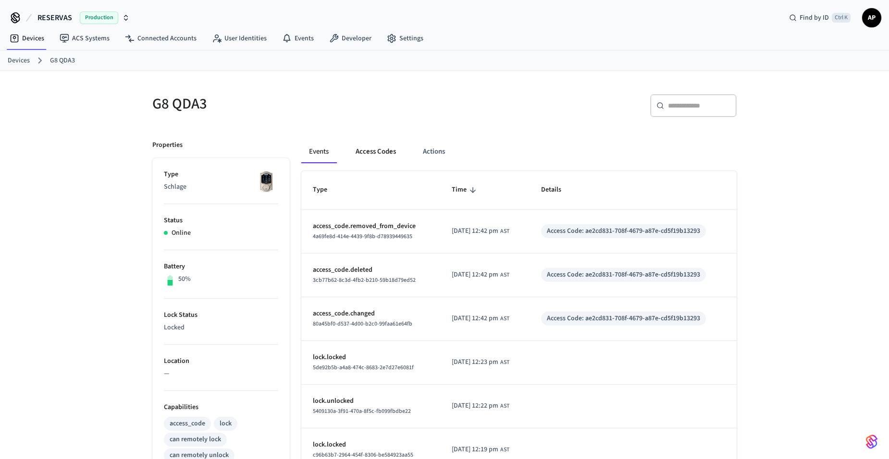
click at [379, 156] on button "Access Codes" at bounding box center [376, 151] width 56 height 23
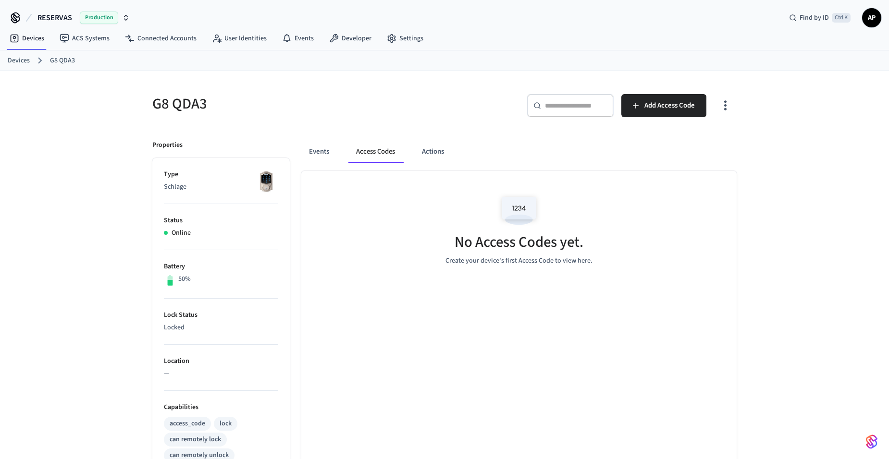
click at [29, 61] on link "Devices" at bounding box center [19, 61] width 22 height 10
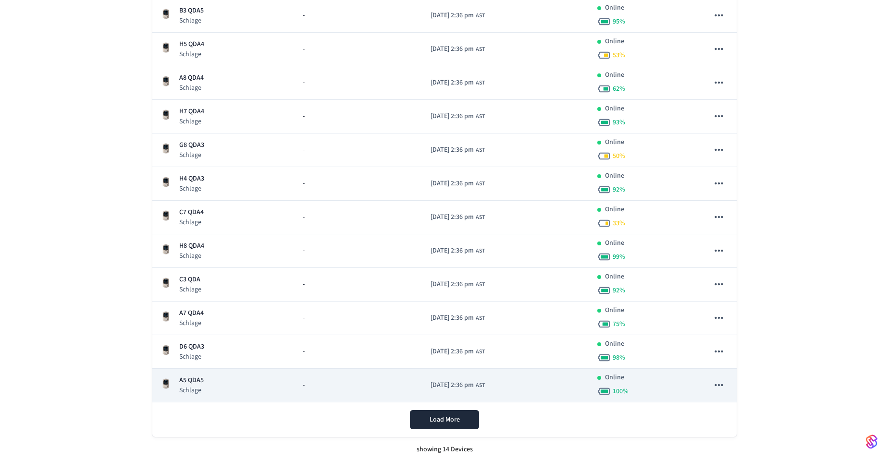
scroll to position [240, 0]
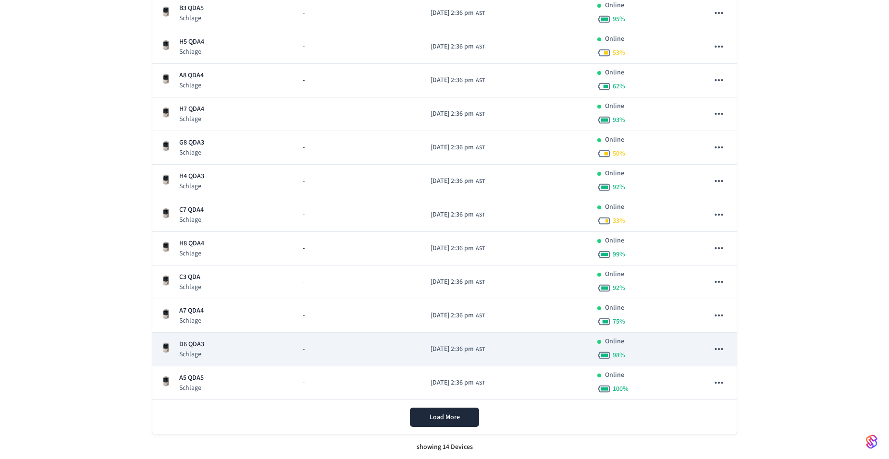
click at [172, 338] on td "D6 QDA3 Schlage" at bounding box center [223, 350] width 143 height 34
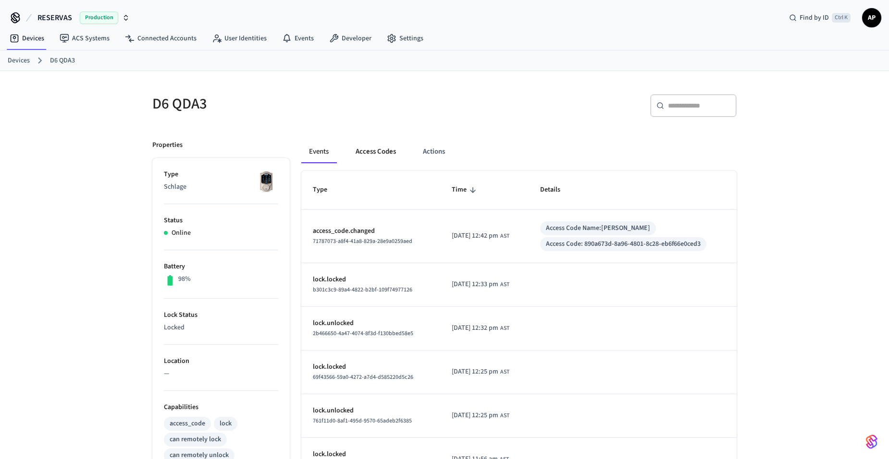
click at [366, 145] on button "Access Codes" at bounding box center [376, 151] width 56 height 23
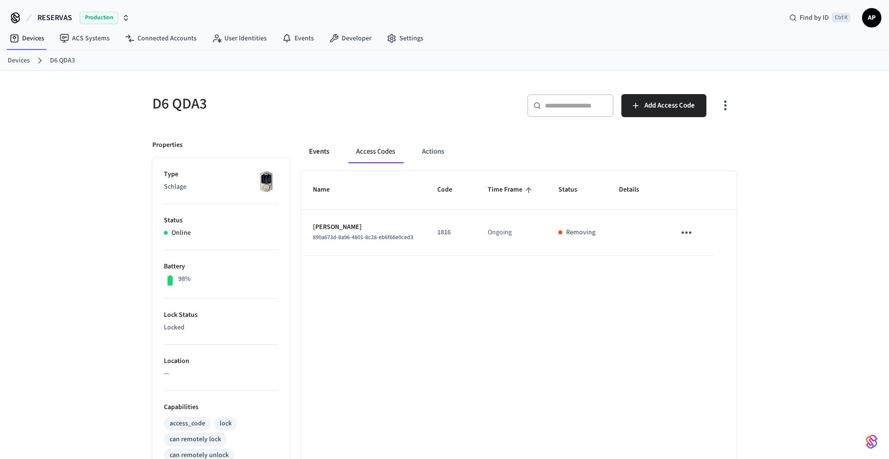
click at [325, 152] on button "Events" at bounding box center [319, 151] width 36 height 23
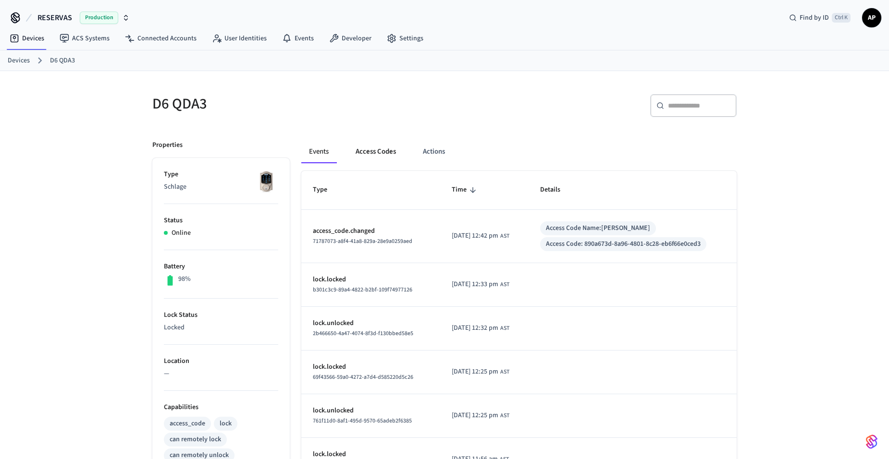
click at [366, 152] on button "Access Codes" at bounding box center [376, 151] width 56 height 23
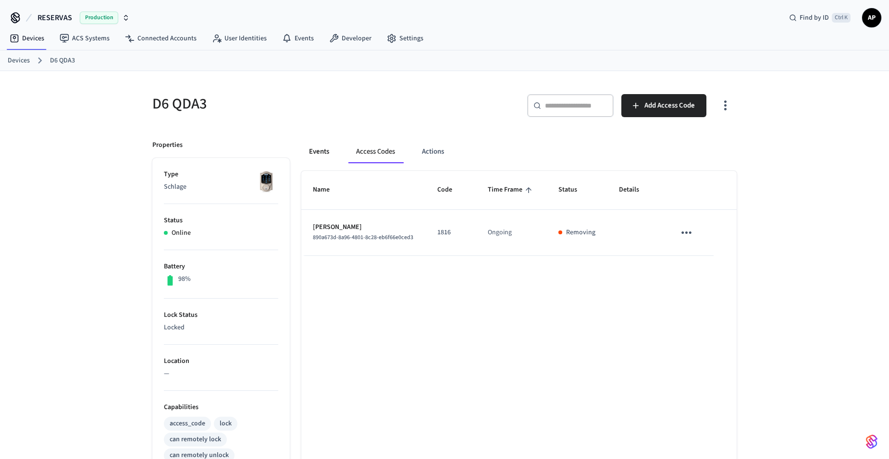
click at [325, 154] on button "Events" at bounding box center [319, 151] width 36 height 23
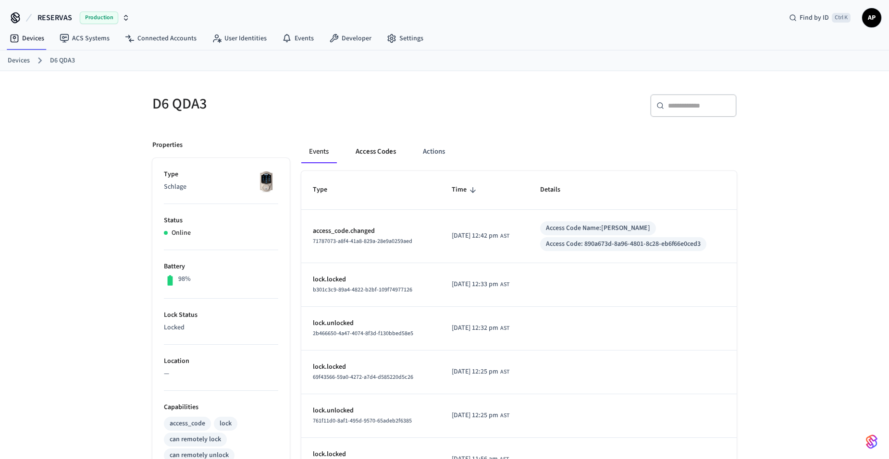
click at [349, 150] on button "Access Codes" at bounding box center [376, 151] width 56 height 23
click at [362, 151] on button "Access Codes" at bounding box center [376, 151] width 56 height 23
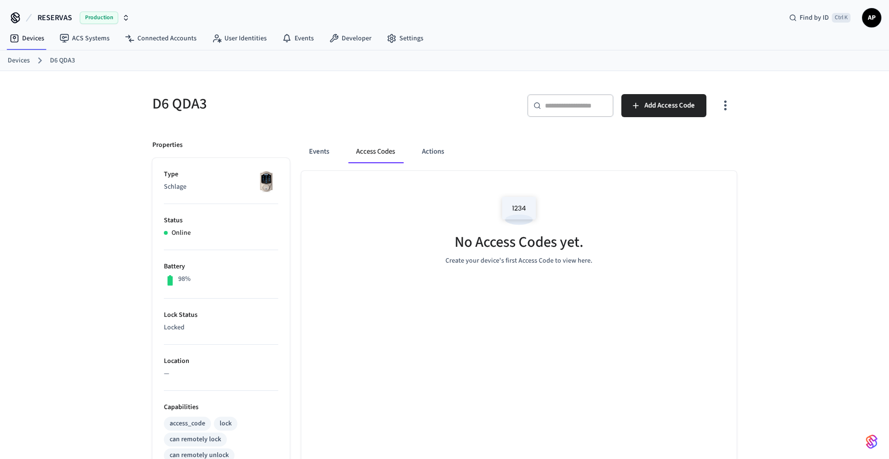
click at [17, 60] on link "Devices" at bounding box center [19, 61] width 22 height 10
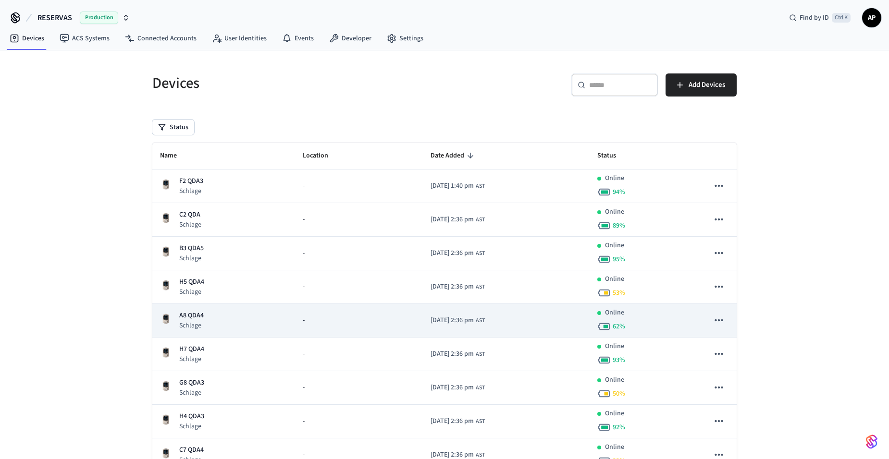
click at [195, 317] on p "A8 QDA4" at bounding box center [191, 316] width 25 height 10
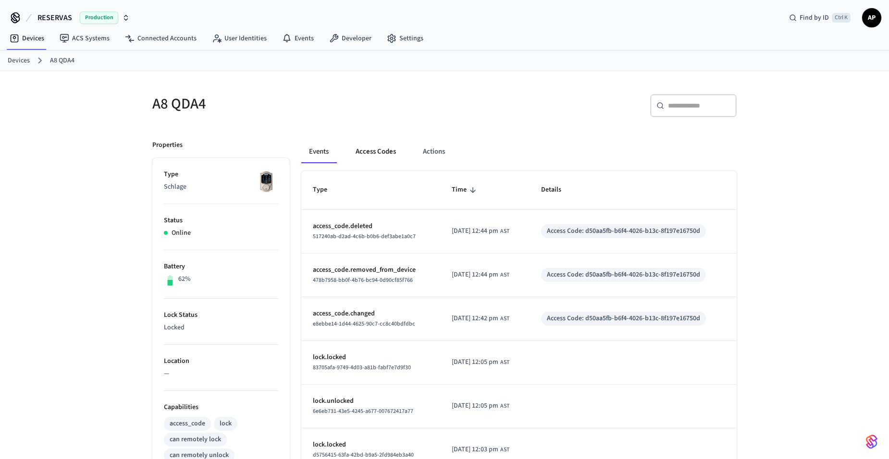
click at [372, 151] on button "Access Codes" at bounding box center [376, 151] width 56 height 23
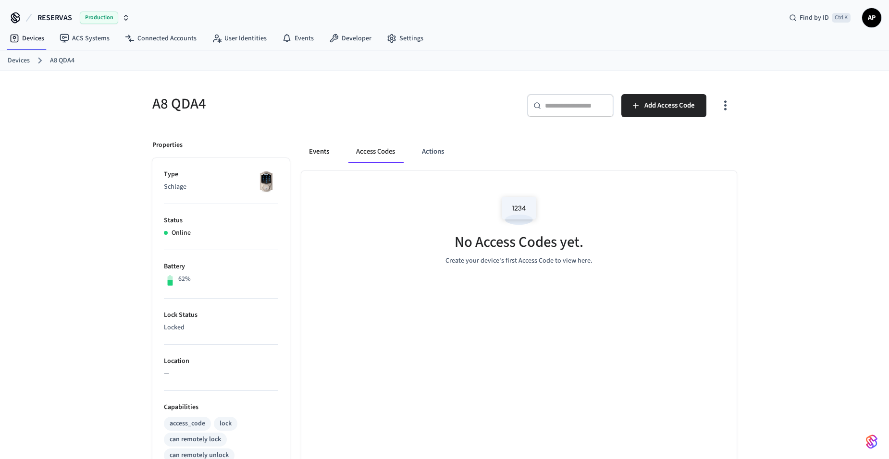
click at [323, 150] on button "Events" at bounding box center [319, 151] width 36 height 23
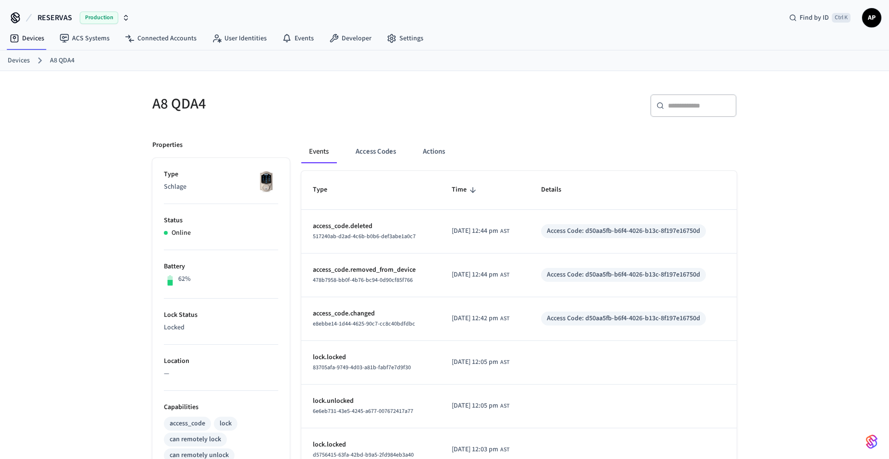
click at [20, 57] on link "Devices" at bounding box center [19, 61] width 22 height 10
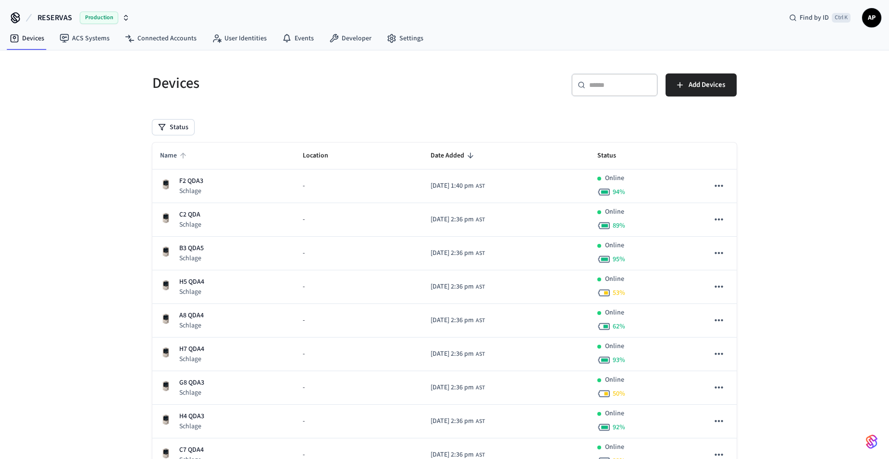
click at [173, 160] on span "Name" at bounding box center [174, 155] width 29 height 15
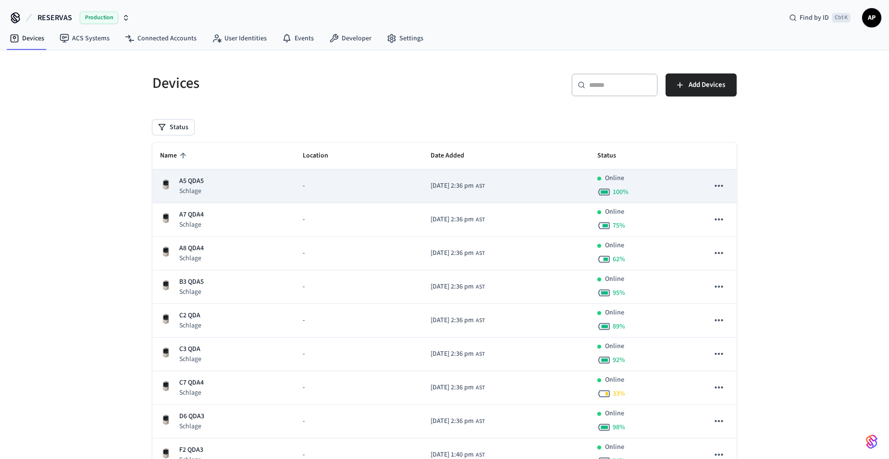
click at [189, 185] on p "A5 QDA5" at bounding box center [191, 181] width 25 height 10
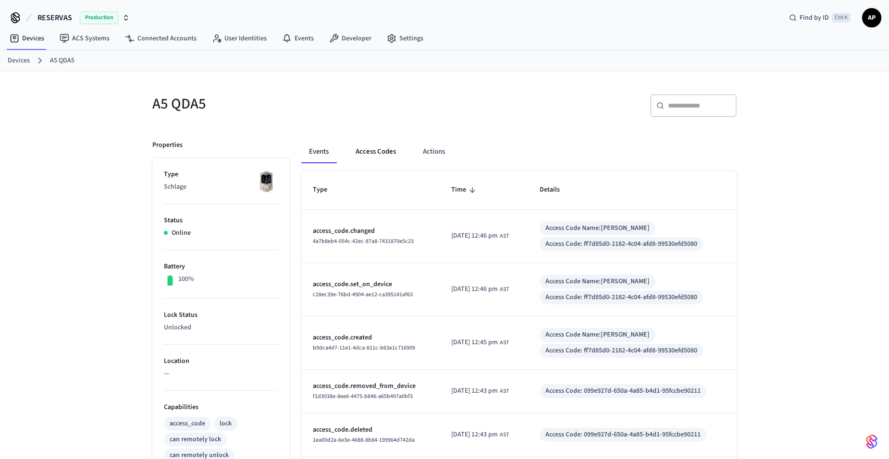
click at [370, 153] on button "Access Codes" at bounding box center [376, 151] width 56 height 23
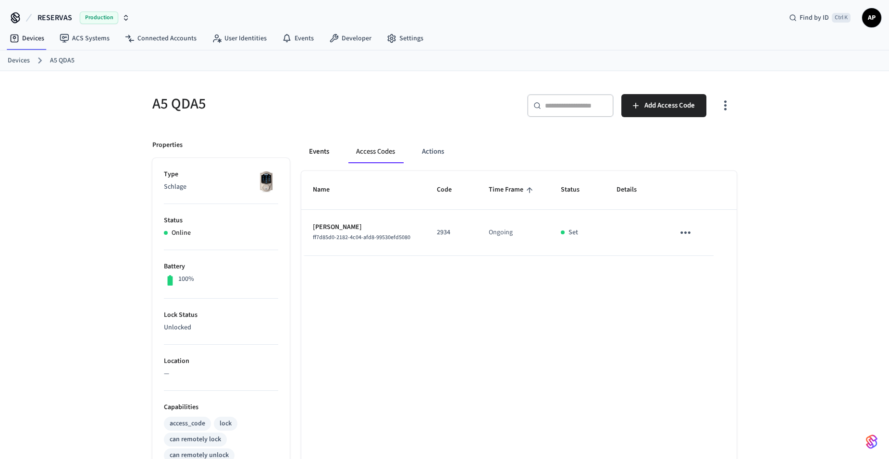
click at [309, 151] on button "Events" at bounding box center [319, 151] width 36 height 23
